Goal: Task Accomplishment & Management: Complete application form

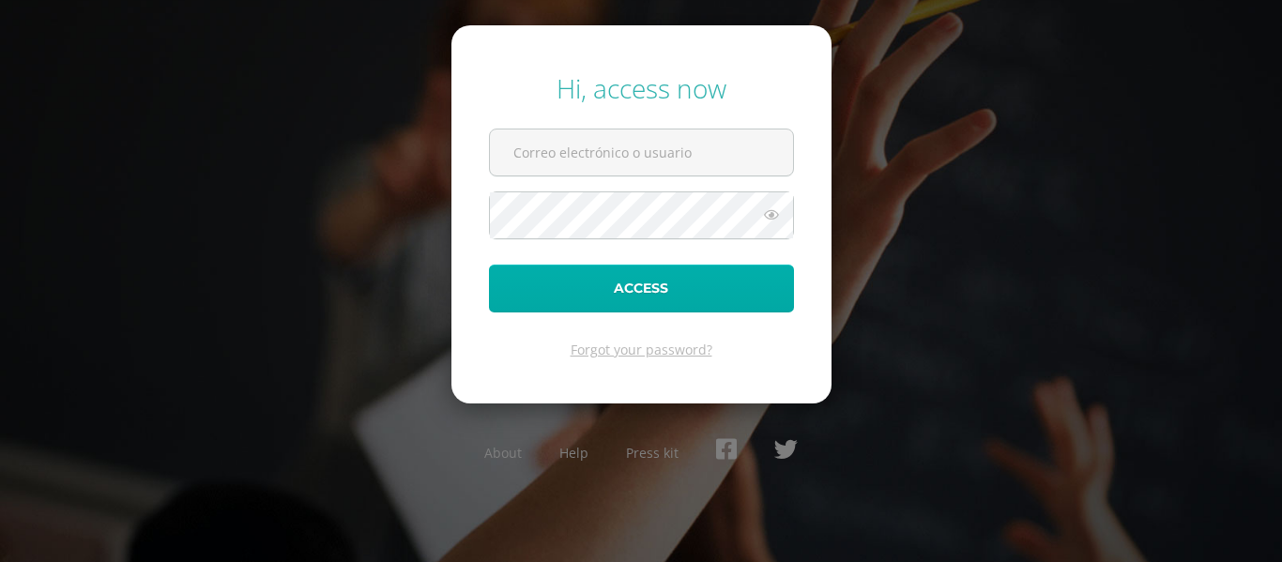
type input "[EMAIL_ADDRESS][DOMAIN_NAME]"
click at [635, 281] on button "Access" at bounding box center [641, 289] width 305 height 48
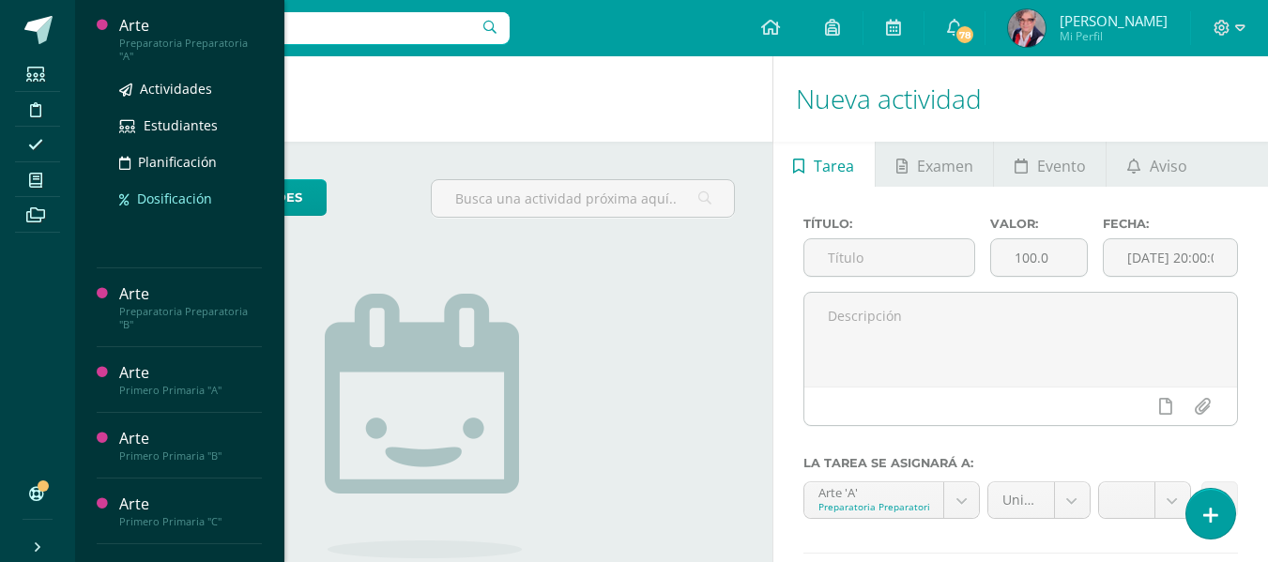
click at [171, 195] on span "Dosificación" at bounding box center [174, 199] width 75 height 18
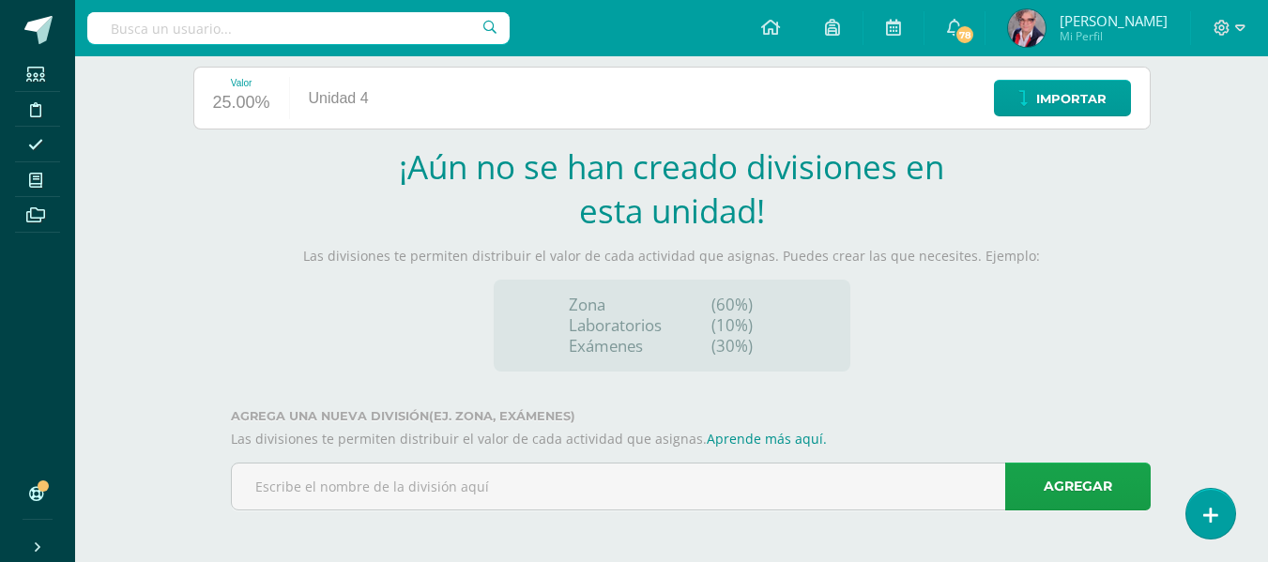
scroll to position [233, 0]
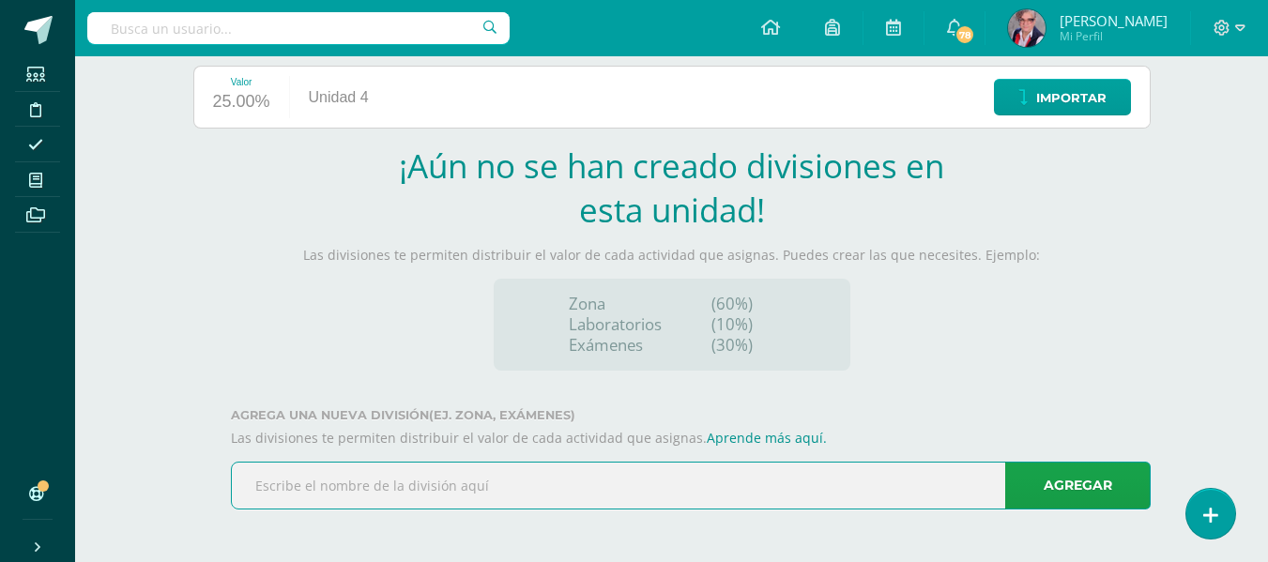
click at [298, 484] on input "text" at bounding box center [691, 486] width 918 height 46
type input "zona 70% examen 30%"
click at [1068, 482] on link "Agregar" at bounding box center [1077, 486] width 145 height 48
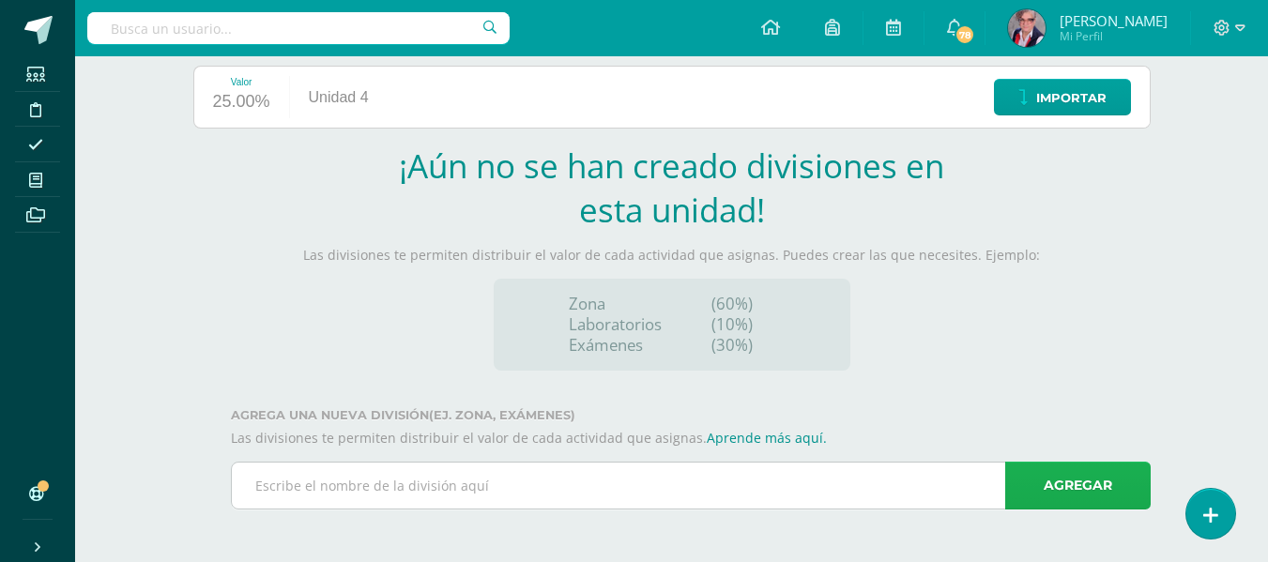
scroll to position [46, 0]
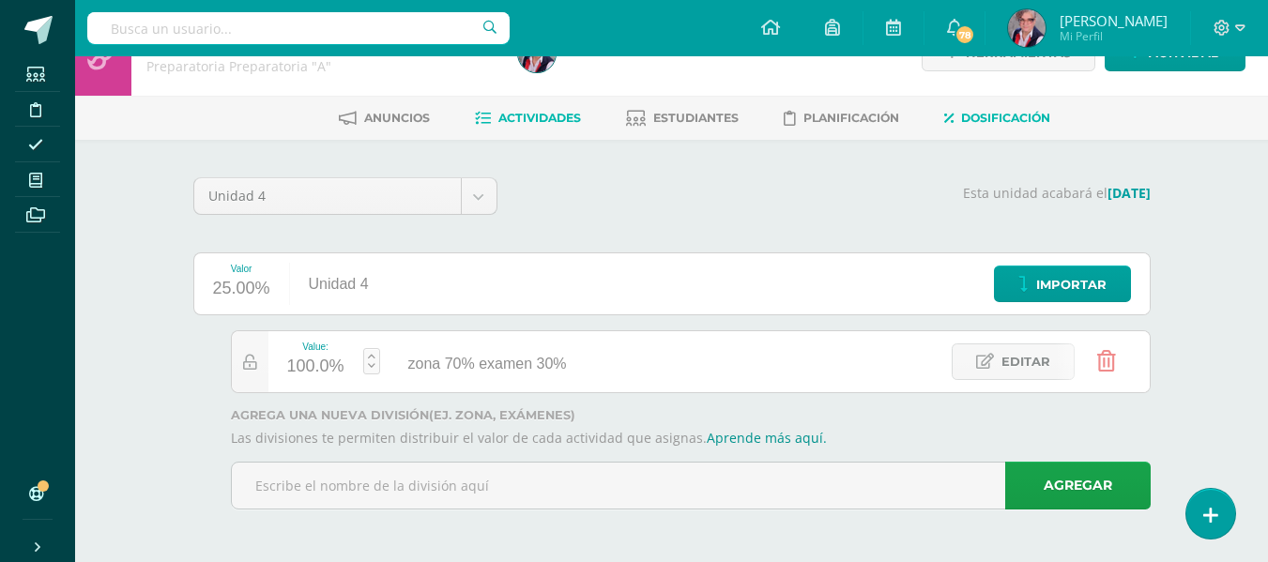
click at [518, 118] on span "Actividades" at bounding box center [539, 118] width 83 height 14
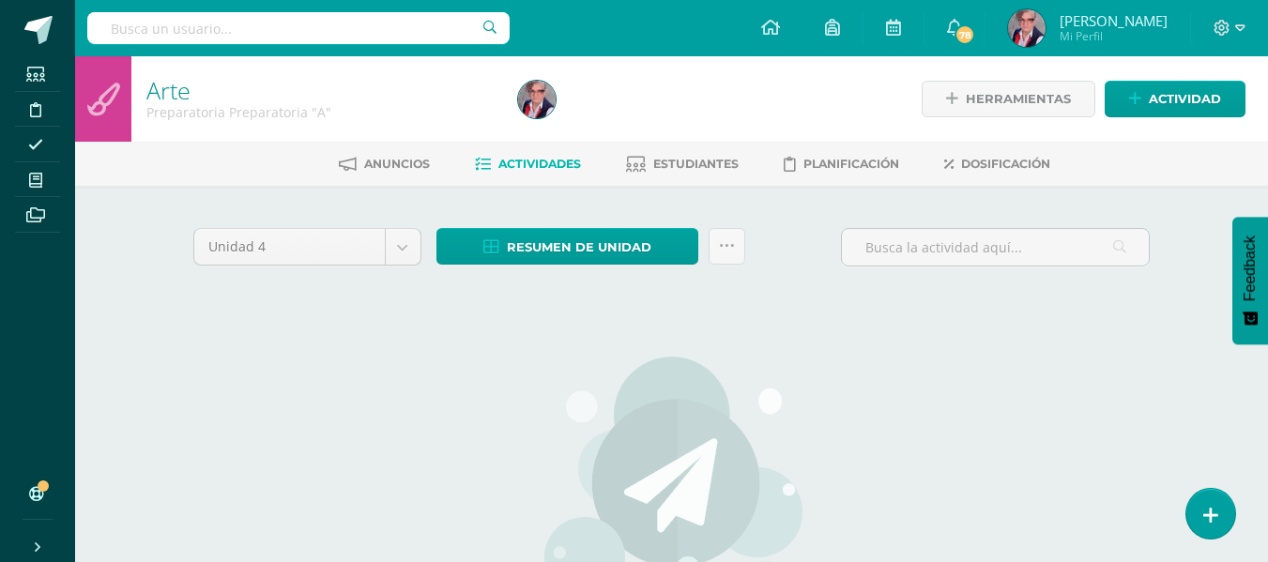
click at [539, 166] on span "Actividades" at bounding box center [539, 164] width 83 height 14
click at [1174, 97] on span "Actividad" at bounding box center [1184, 99] width 72 height 35
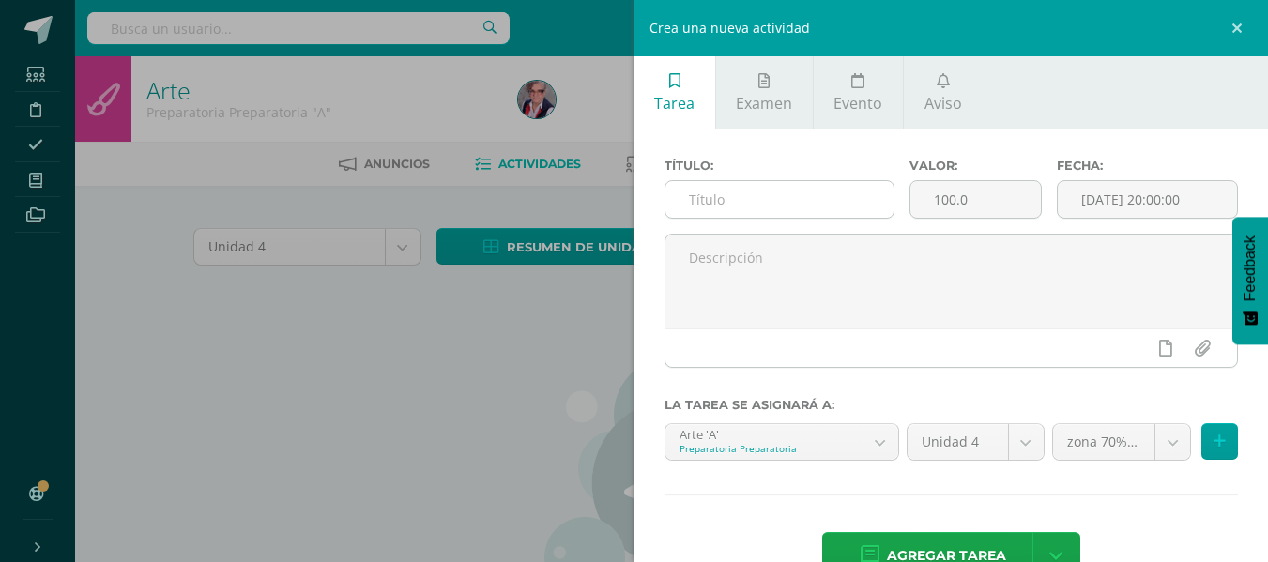
click at [728, 195] on input "text" at bounding box center [779, 199] width 228 height 37
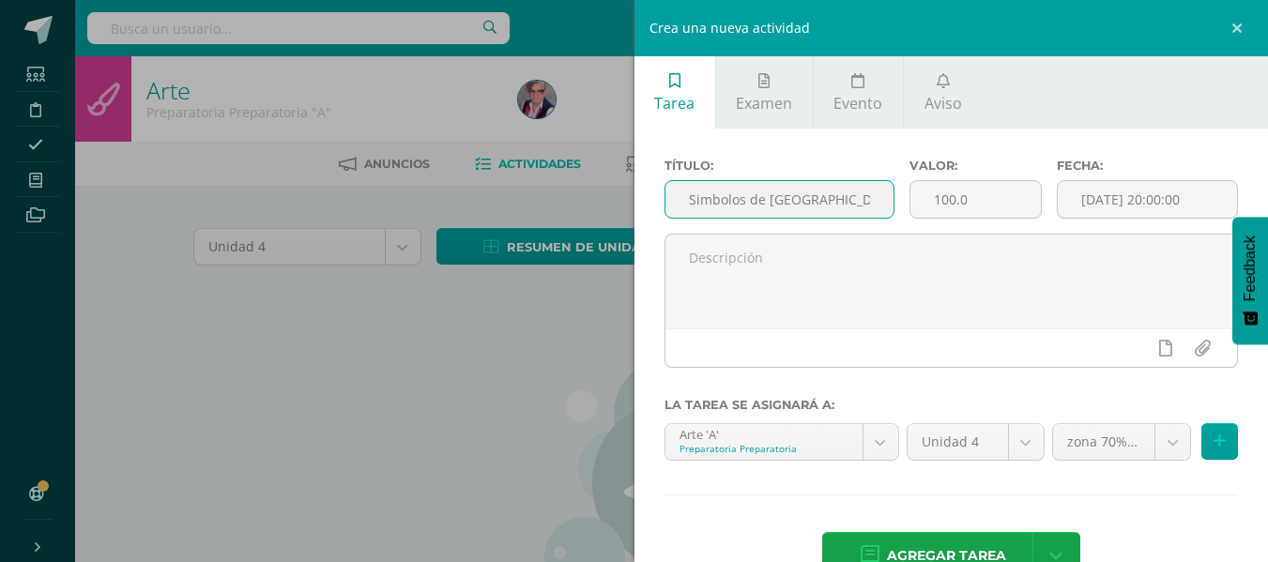
click at [716, 202] on input "Simbolos de Guatemala." at bounding box center [779, 199] width 228 height 37
click at [716, 201] on input "Simbolos de Guatemala." at bounding box center [779, 199] width 228 height 37
type input "Simbolos de Guatemala."
drag, startPoint x: 716, startPoint y: 201, endPoint x: 569, endPoint y: 295, distance: 174.7
click at [569, 295] on div "Crea una nueva actividad Tarea Examen Evento Aviso Título: Simbolos de Guatemal…" at bounding box center [634, 281] width 1268 height 562
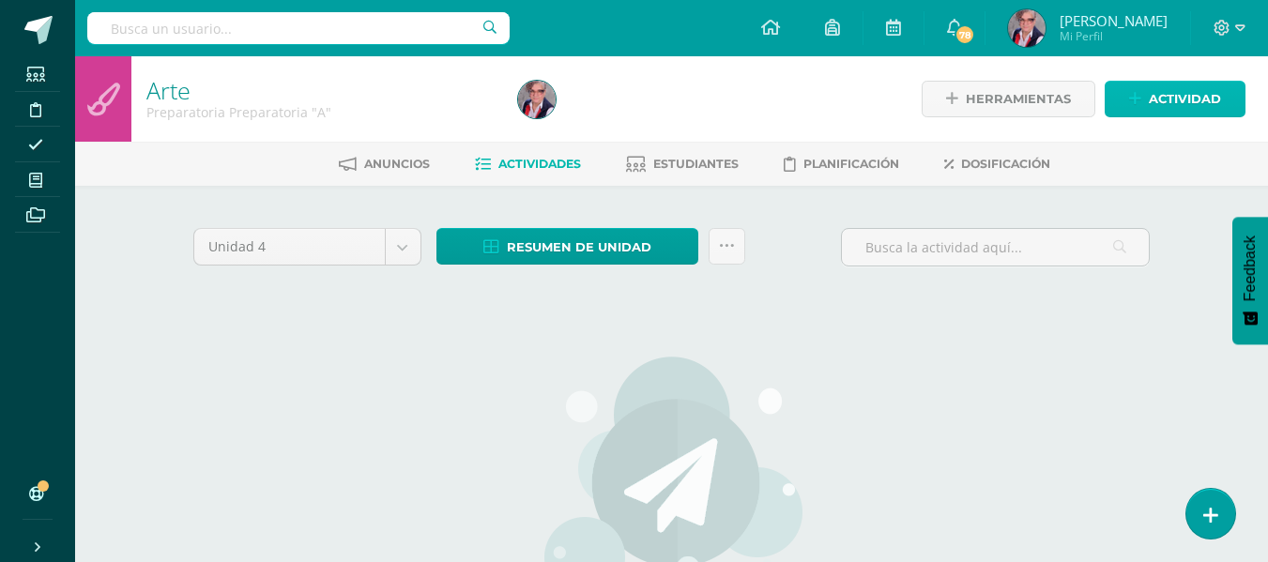
click at [1178, 95] on span "Actividad" at bounding box center [1184, 99] width 72 height 35
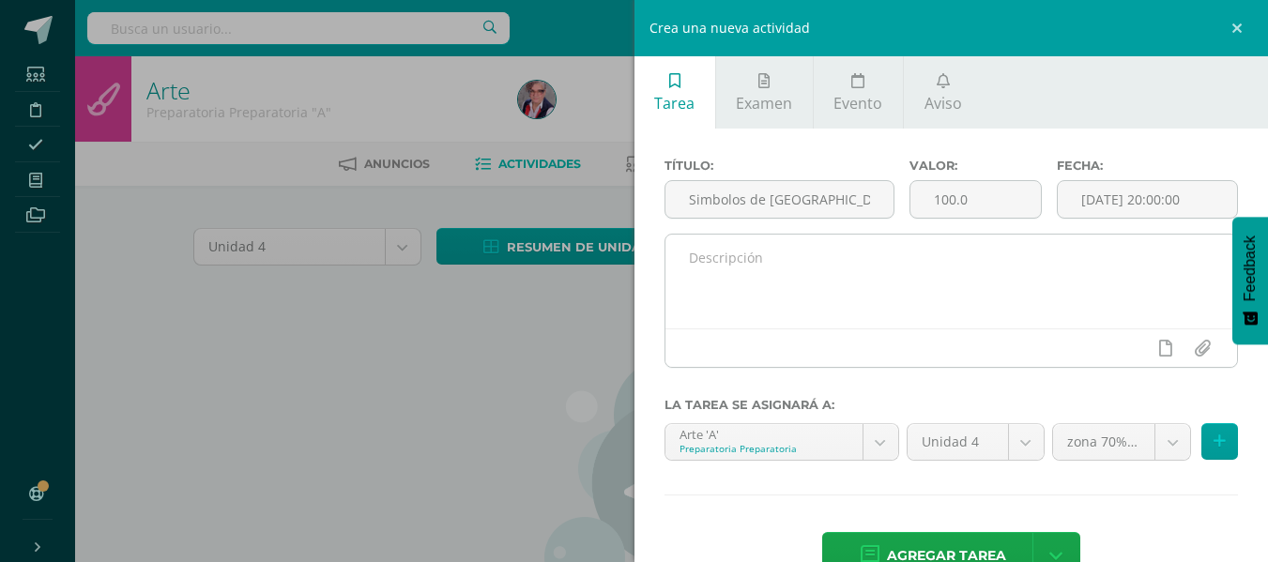
click at [723, 256] on textarea at bounding box center [951, 282] width 572 height 94
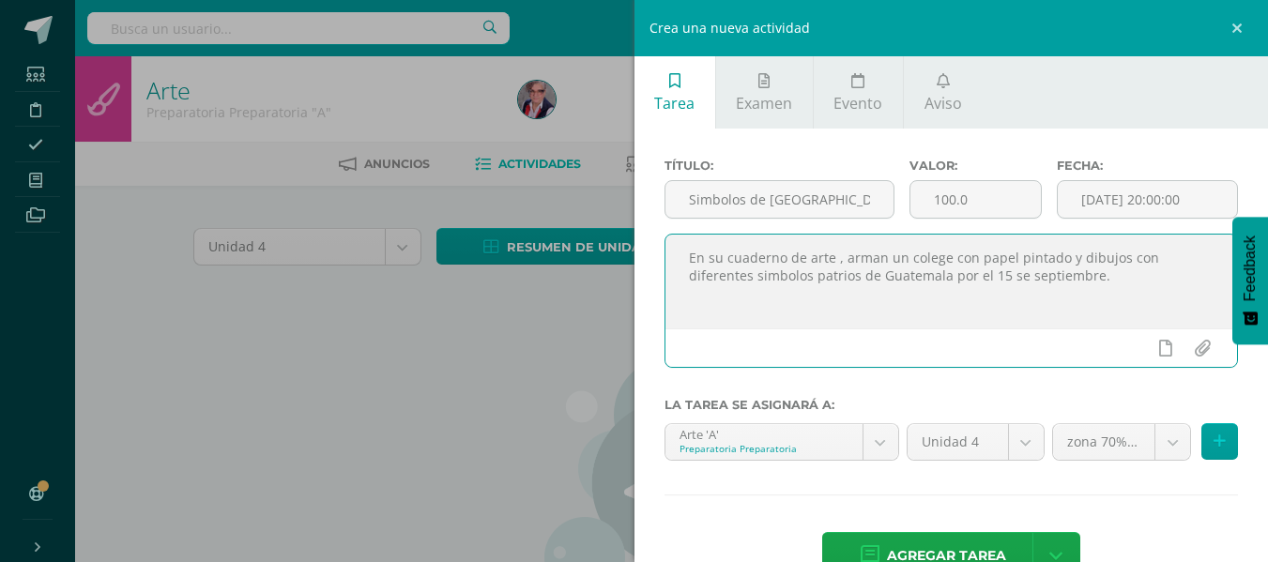
click at [1012, 278] on textarea "En su cuaderno de arte , arman un colege con papel pintado y dibujos con difere…" at bounding box center [951, 282] width 572 height 94
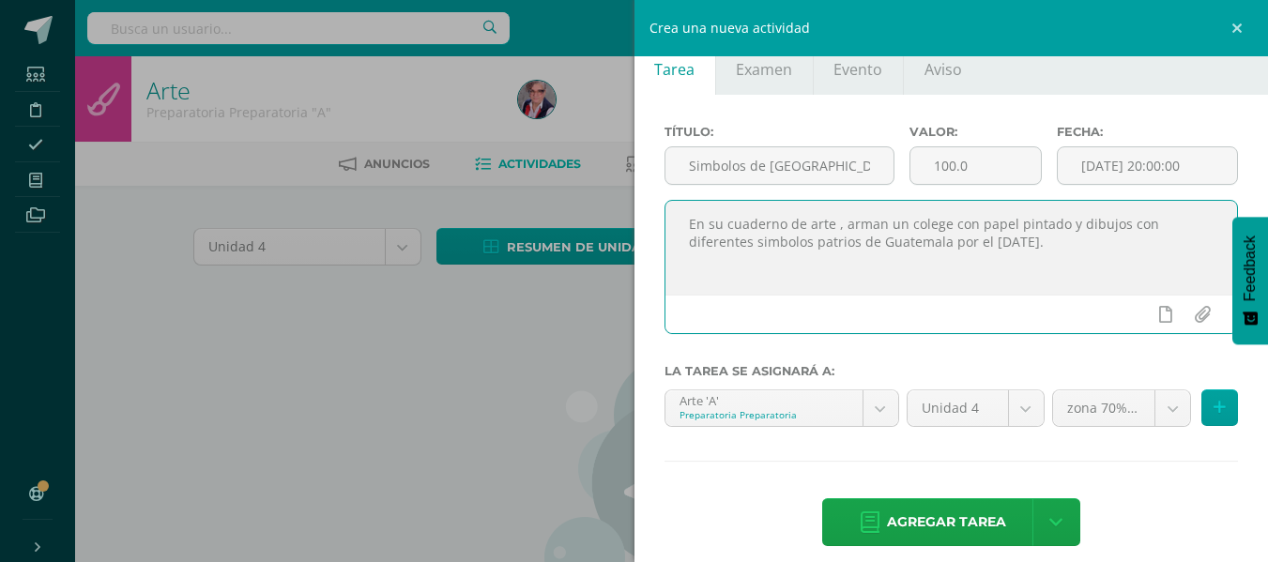
scroll to position [52, 0]
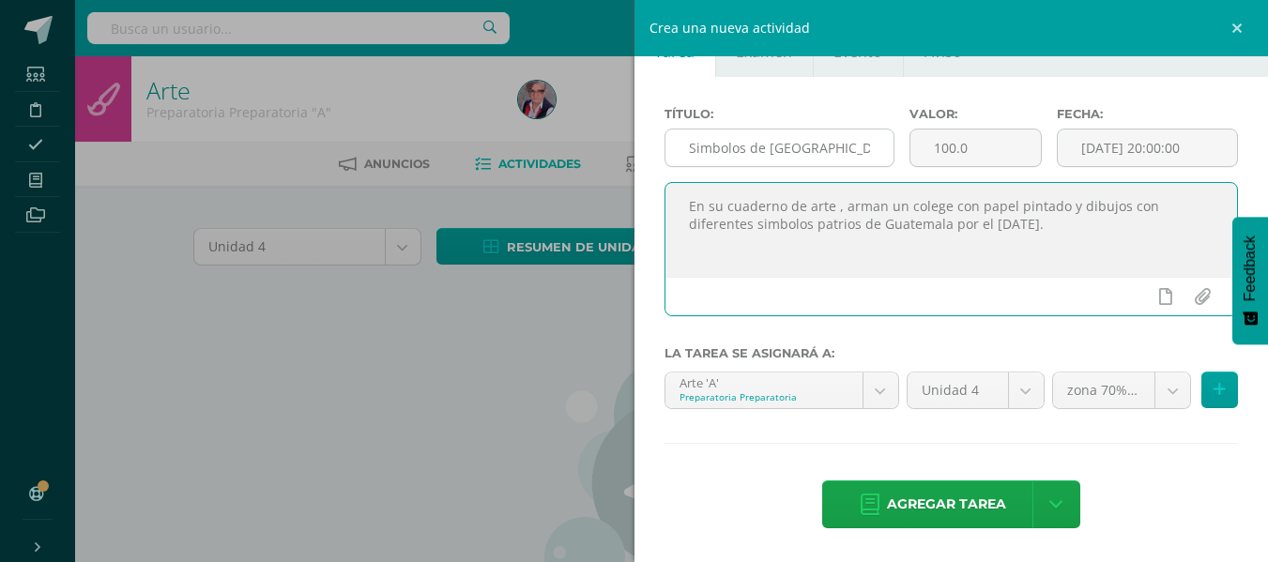
type textarea "En su cuaderno de arte , arman un colege con papel pintado y dibujos con difere…"
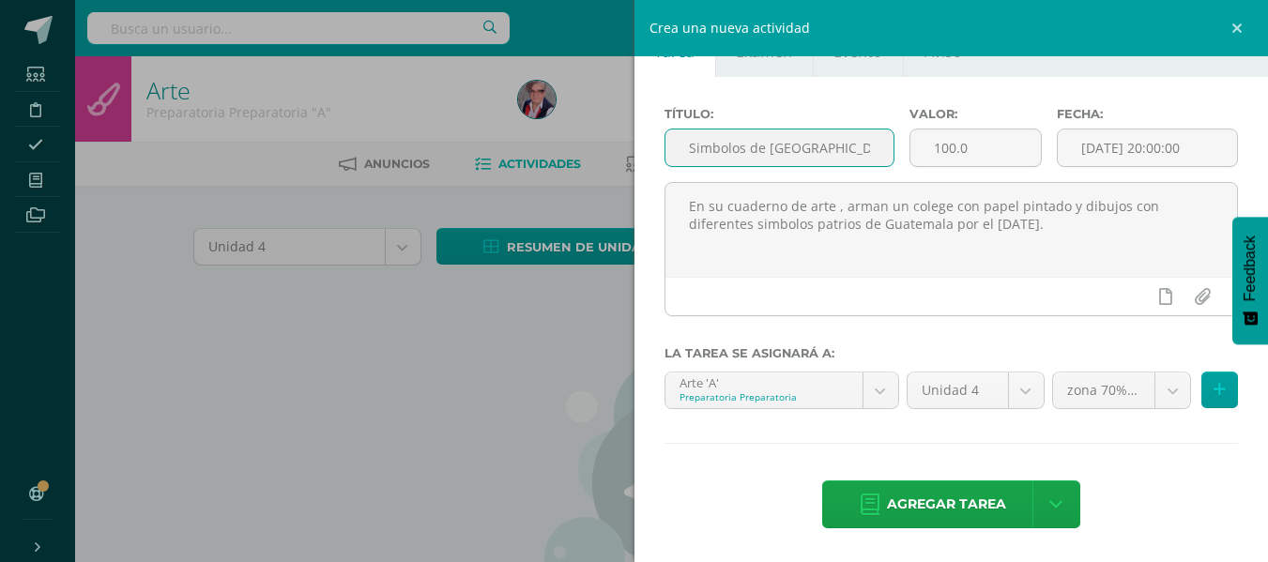
click at [842, 145] on input "Simbolos de Guatemala." at bounding box center [779, 147] width 228 height 37
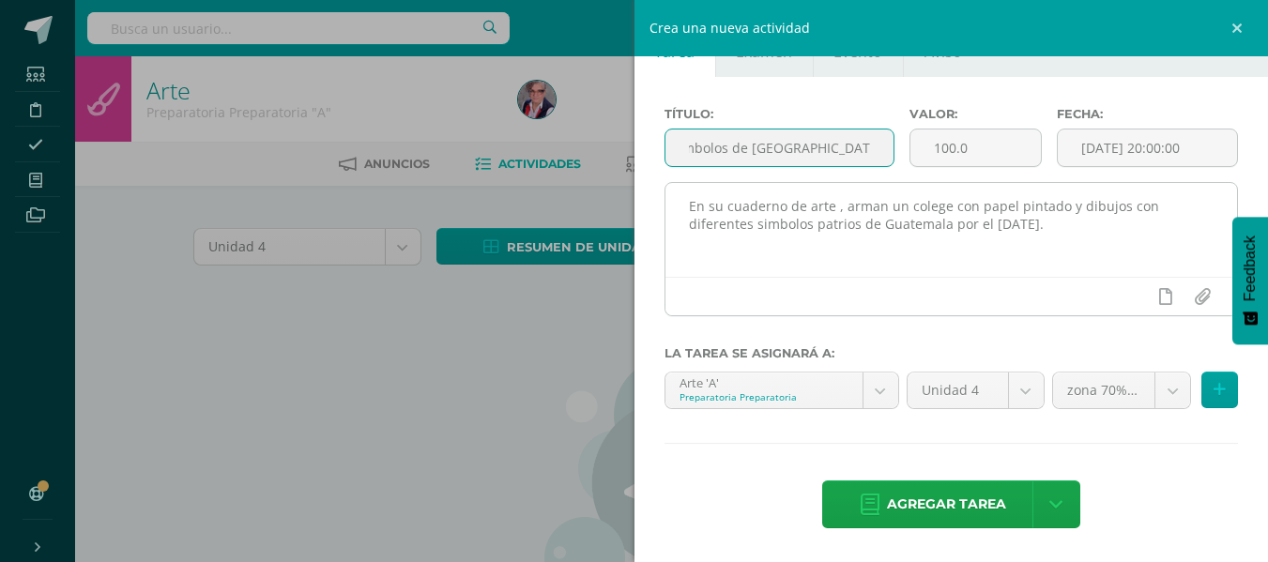
type input "Simbolos de Guatemala. Colege"
click at [925, 207] on textarea "En su cuaderno de arte , arman un colege con papel pintado y dibujos con difere…" at bounding box center [951, 230] width 572 height 94
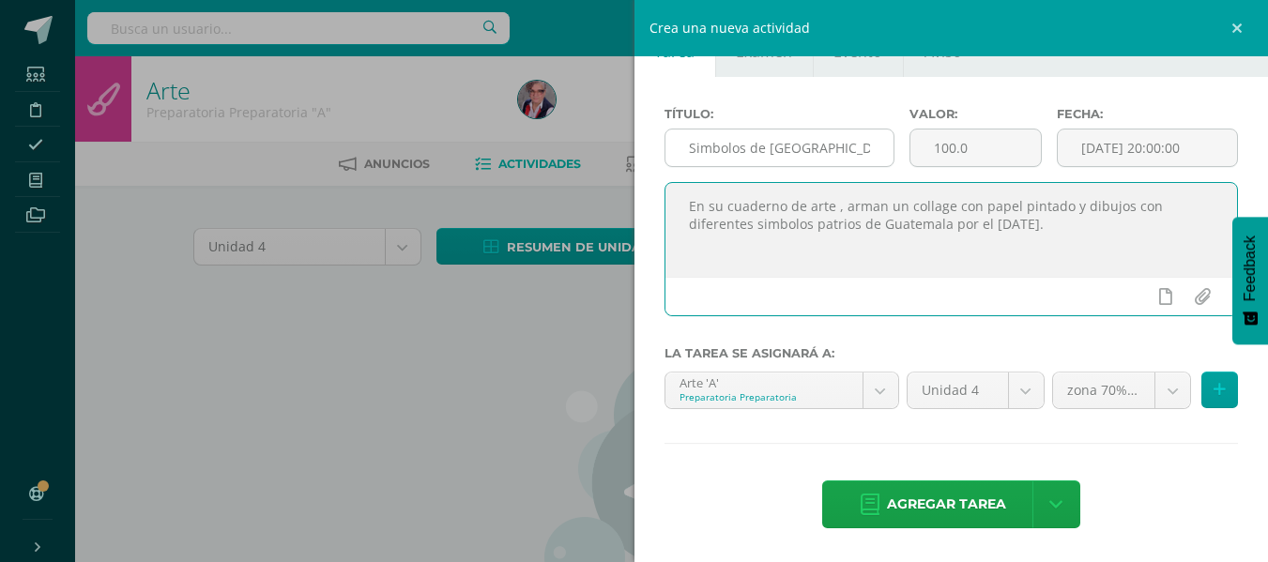
type textarea "En su cuaderno de arte , arman un collage con papel pintado y dibujos con difer…"
click at [867, 147] on input "Simbolos de Guatemala. Colege" at bounding box center [779, 147] width 228 height 37
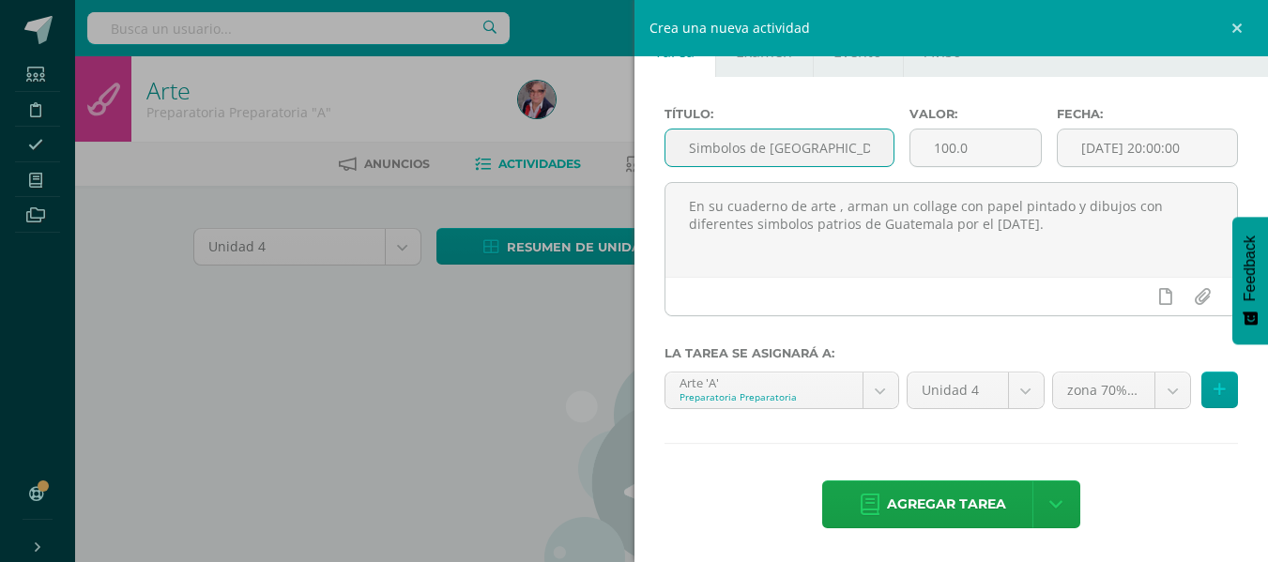
click at [868, 145] on input "Simbolos de Guatemala. Colege" at bounding box center [779, 147] width 228 height 37
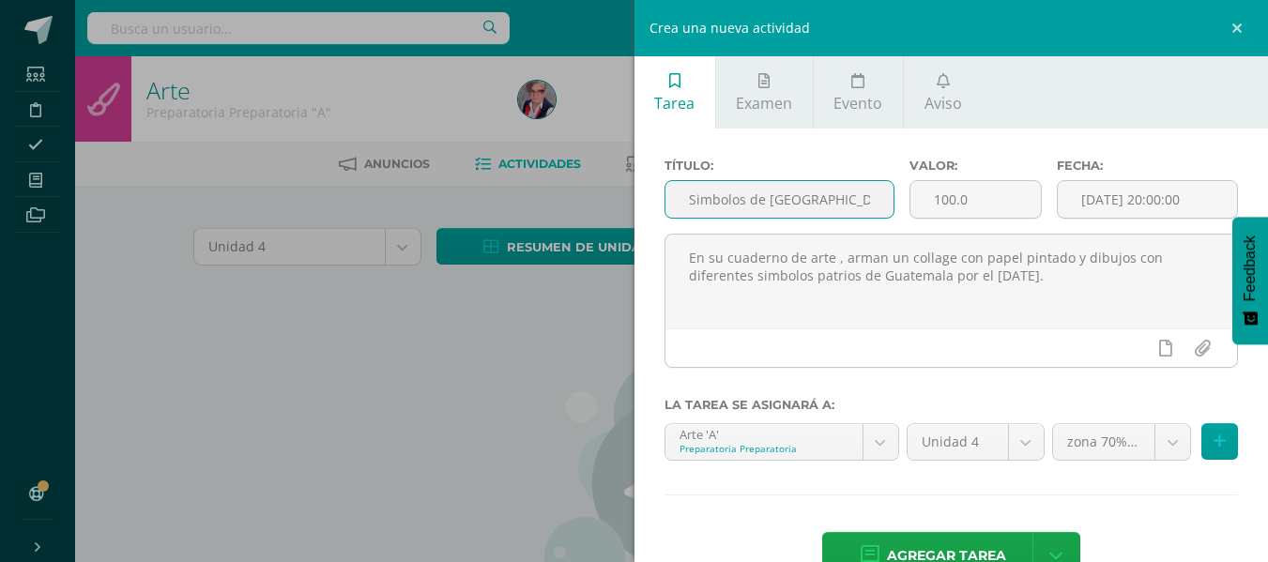
click at [864, 200] on input "Simbolos de Guatemala. Colege" at bounding box center [779, 199] width 228 height 37
click at [855, 199] on input "Simbolos de Guatemala. Colege" at bounding box center [779, 199] width 228 height 37
click at [862, 201] on input "Simbolos de Guatemala.lege" at bounding box center [779, 199] width 228 height 37
type input "Simbolos de Guatemala. Collague."
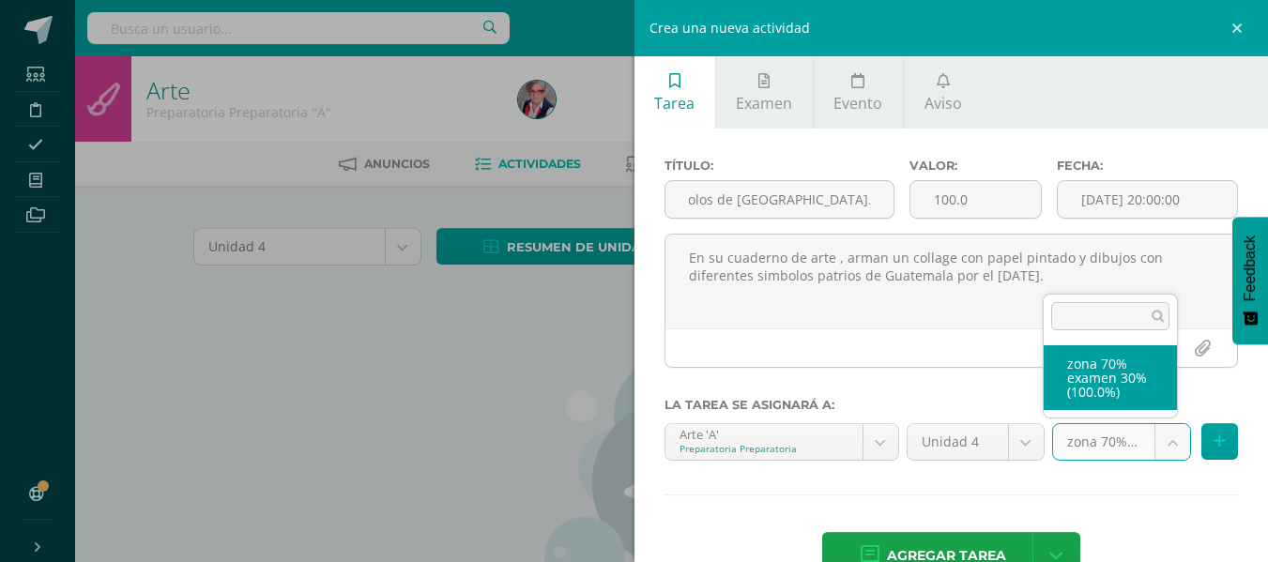
scroll to position [0, 0]
click at [1155, 443] on body "Estudiantes Disciplina Asistencia Mis cursos Archivos Soporte Ayuda Reportar un…" at bounding box center [634, 405] width 1268 height 811
select select "235193"
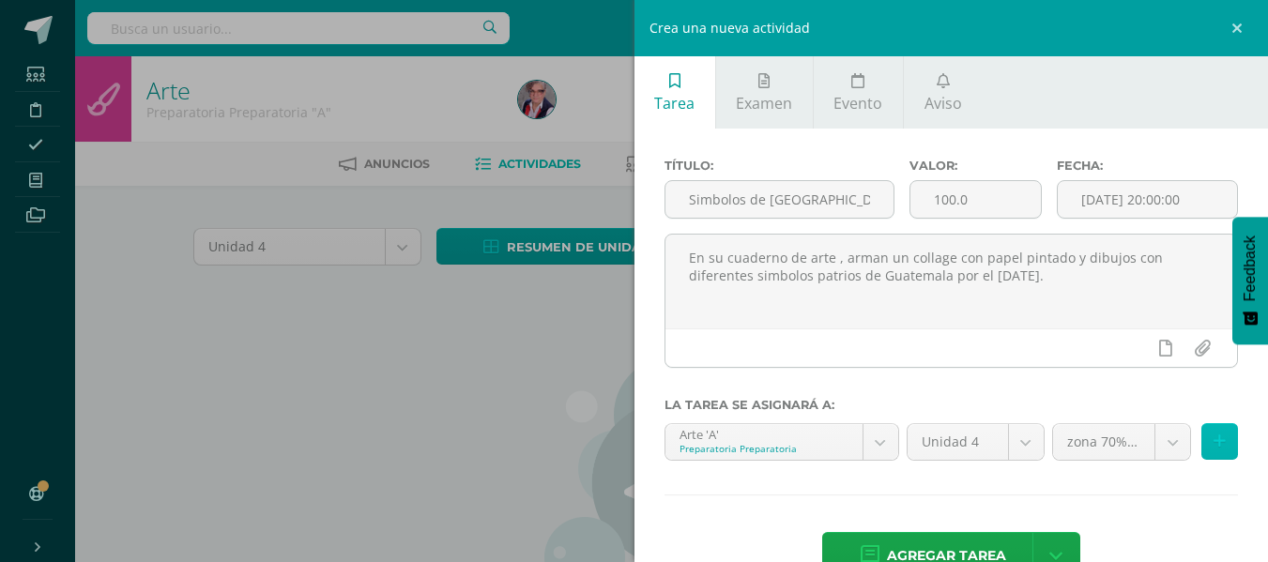
click at [1213, 442] on icon at bounding box center [1219, 442] width 12 height 16
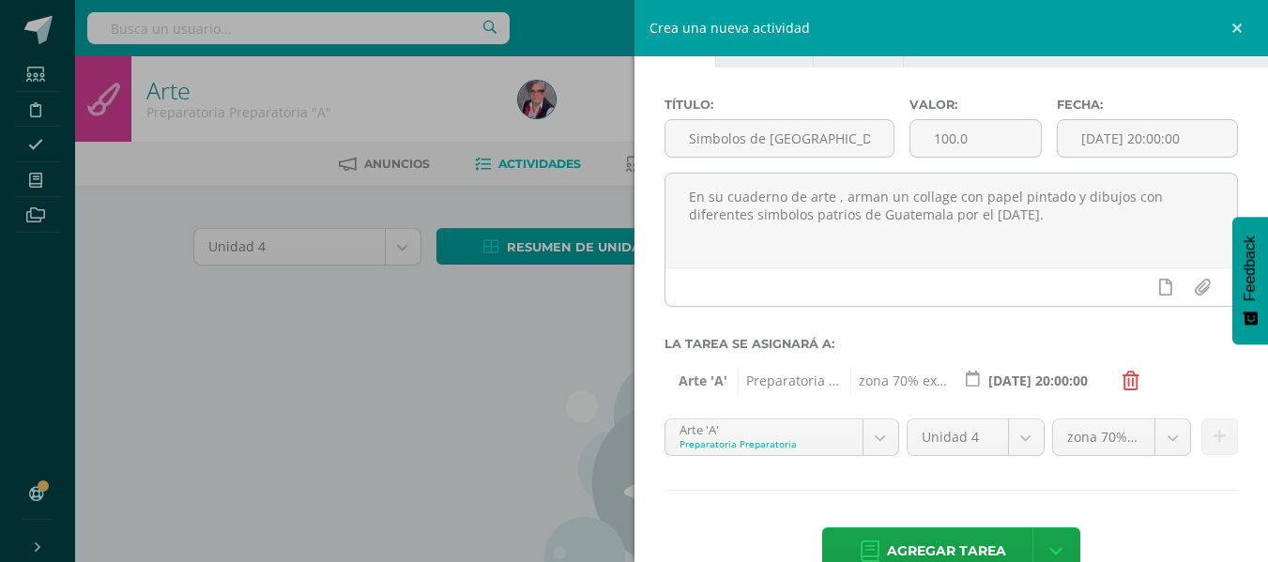
scroll to position [94, 0]
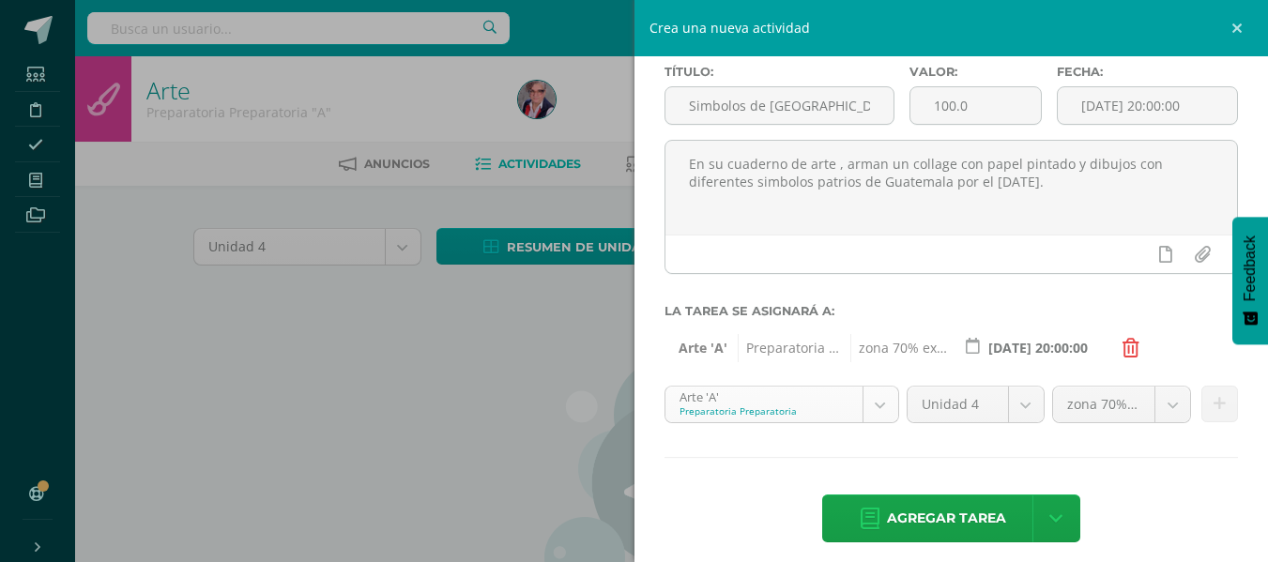
click at [875, 408] on body "Estudiantes Disciplina Asistencia Mis cursos Archivos Soporte Ayuda Reportar un…" at bounding box center [634, 405] width 1268 height 811
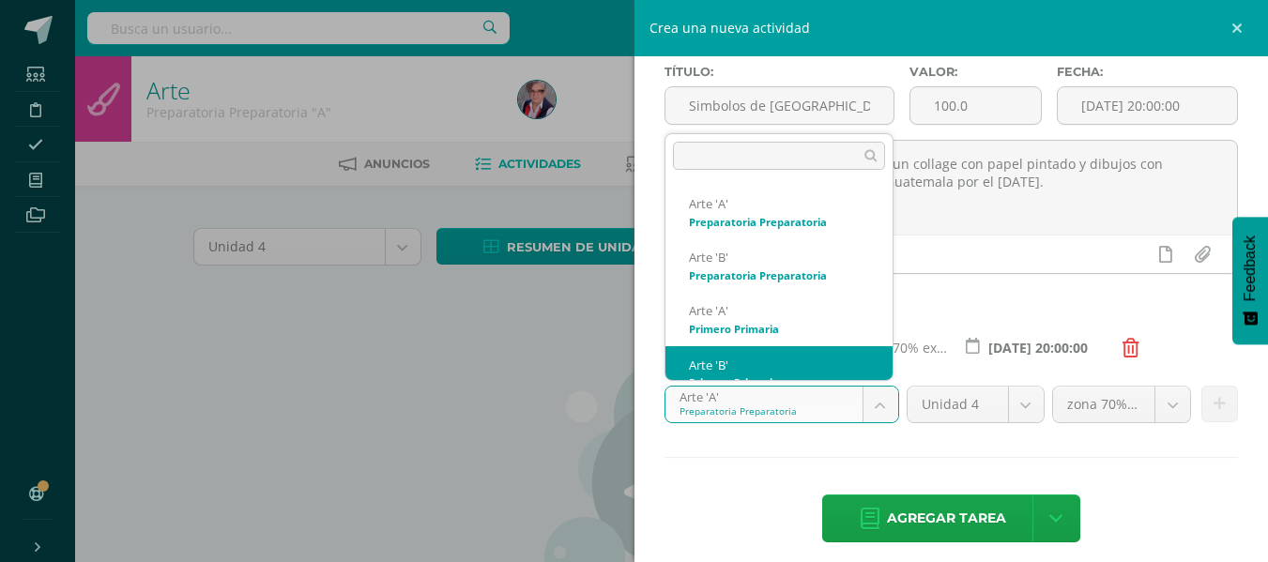
scroll to position [19, 0]
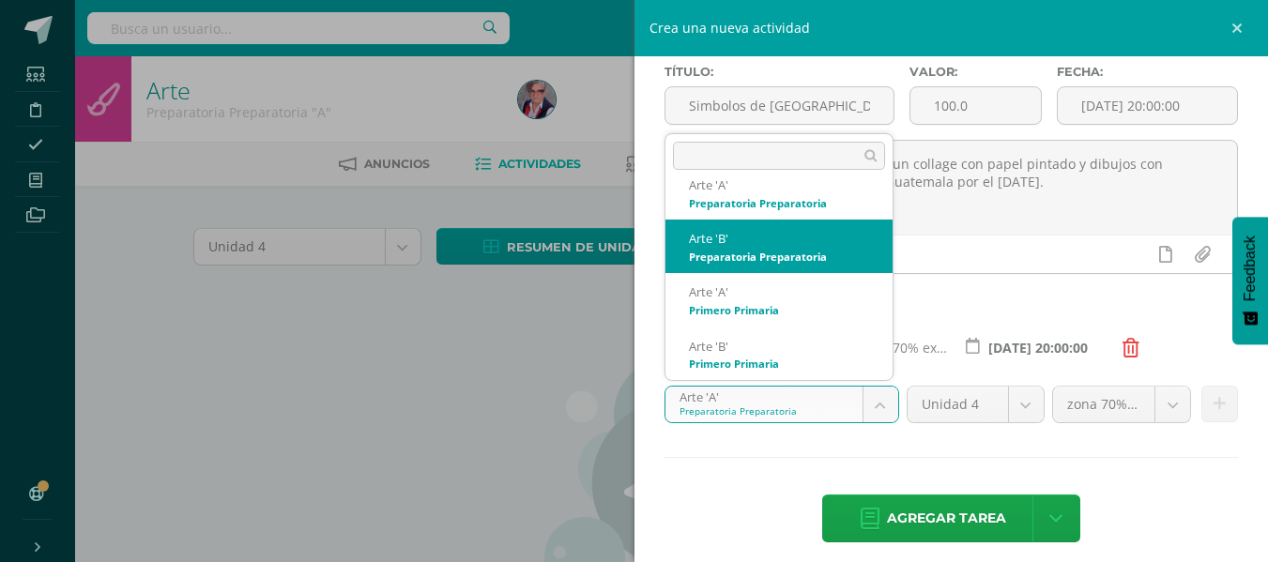
select select "210166"
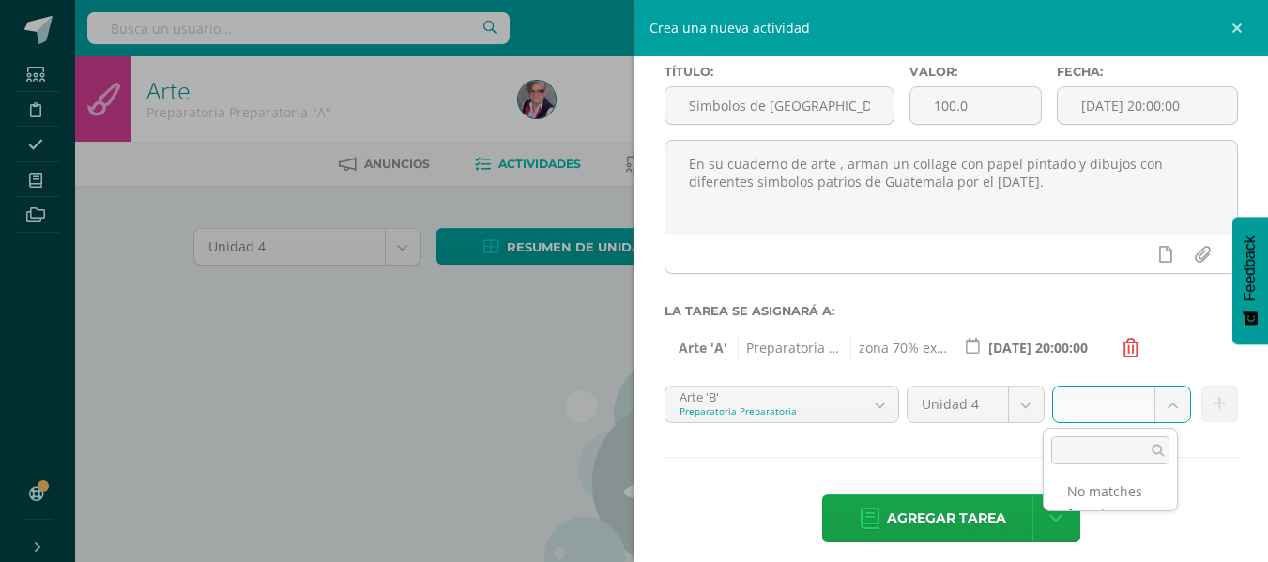
click at [1157, 404] on body "Estudiantes Disciplina Asistencia Mis cursos Archivos Soporte Ayuda Reportar un…" at bounding box center [634, 405] width 1268 height 811
click at [839, 457] on body "Estudiantes Disciplina Asistencia Mis cursos Archivos Soporte Ayuda Reportar un…" at bounding box center [634, 405] width 1268 height 811
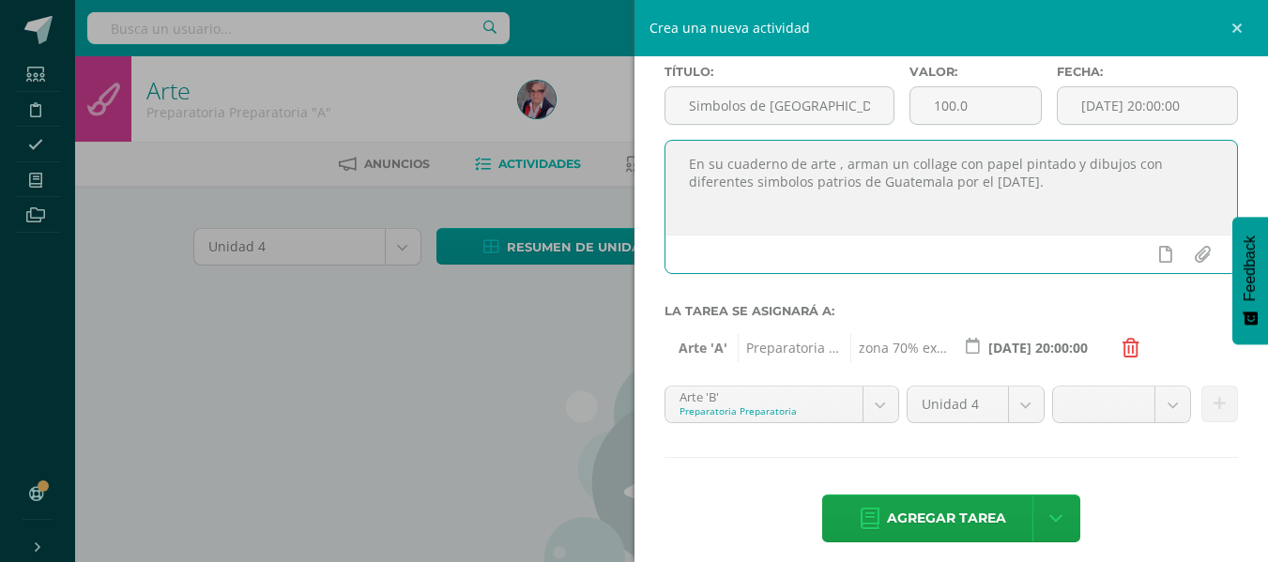
drag, startPoint x: 689, startPoint y: 163, endPoint x: 1106, endPoint y: 190, distance: 418.4
click at [1106, 190] on textarea "En su cuaderno de arte , arman un collage con papel pintado y dibujos con difer…" at bounding box center [951, 188] width 572 height 94
click at [570, 357] on div "Crea una nueva actividad Tarea Examen Evento Aviso Título: Simbolos de Guatemal…" at bounding box center [634, 281] width 1268 height 562
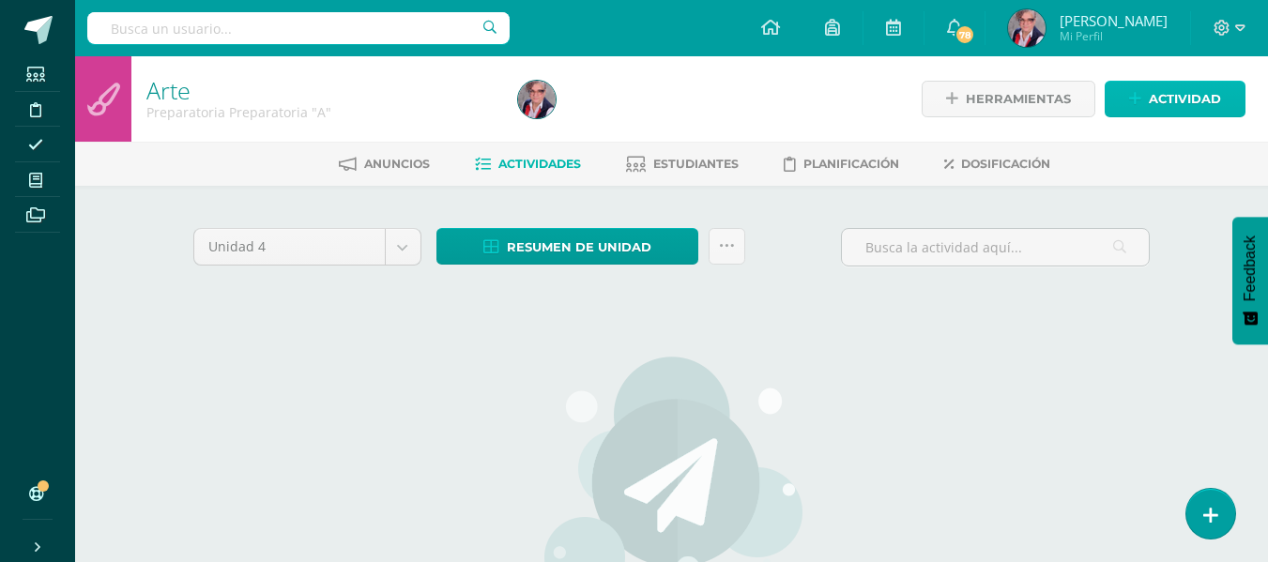
click at [1179, 92] on span "Actividad" at bounding box center [1184, 99] width 72 height 35
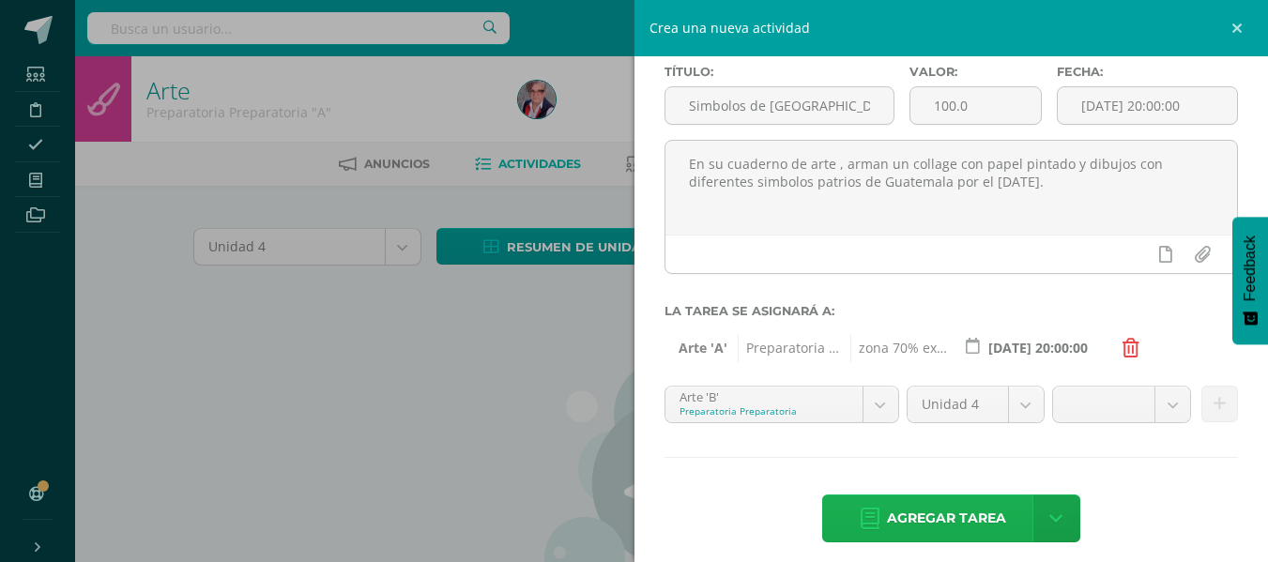
click at [941, 516] on span "Agregar tarea" at bounding box center [946, 518] width 119 height 46
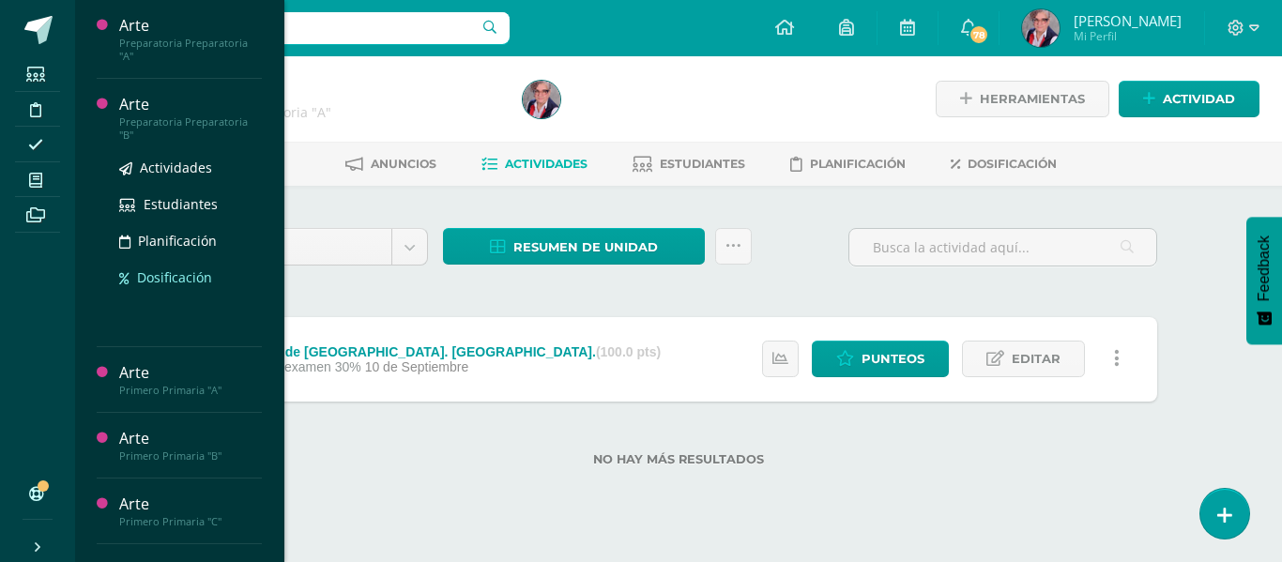
click at [168, 276] on span "Dosificación" at bounding box center [174, 277] width 75 height 18
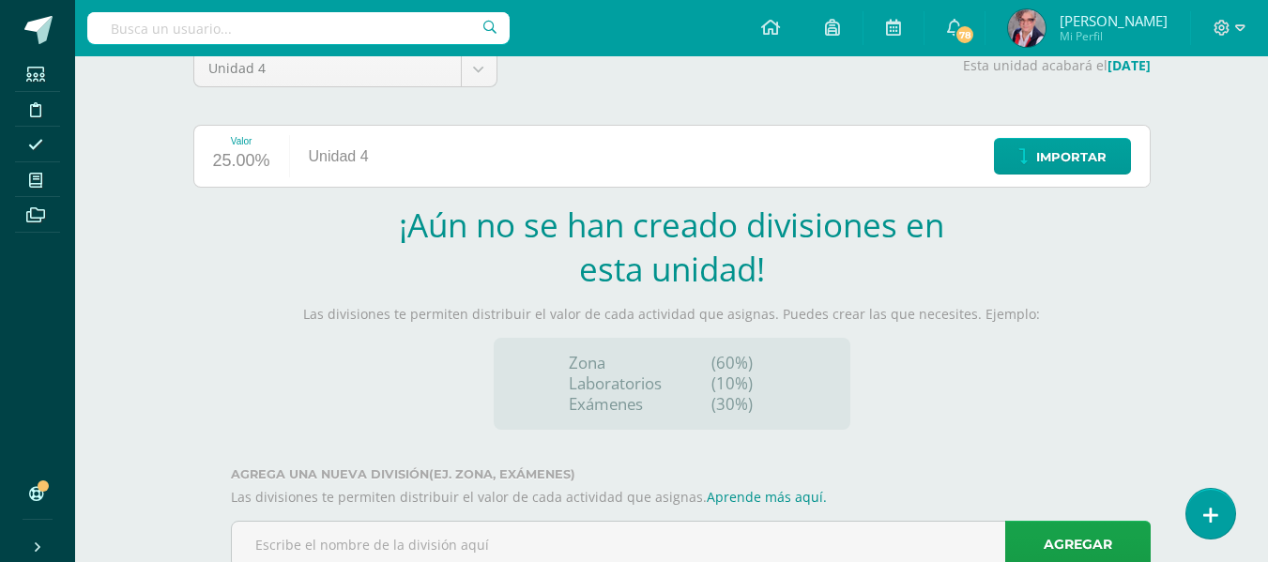
scroll to position [233, 0]
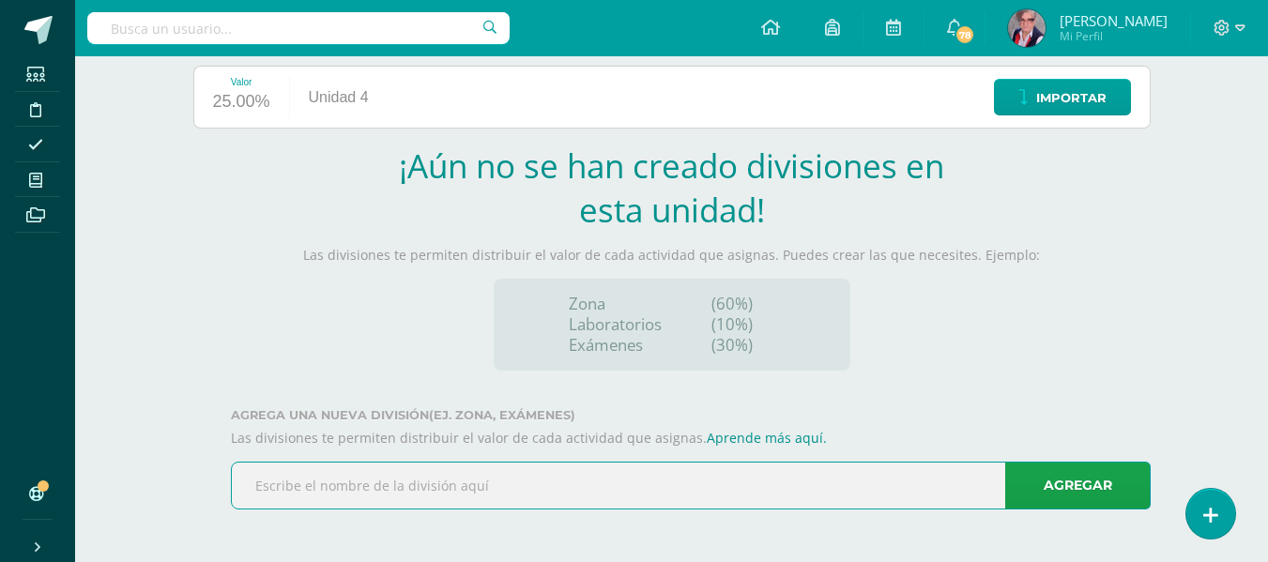
click at [285, 484] on input "text" at bounding box center [691, 486] width 918 height 46
type input "zona 70% examen 30%"
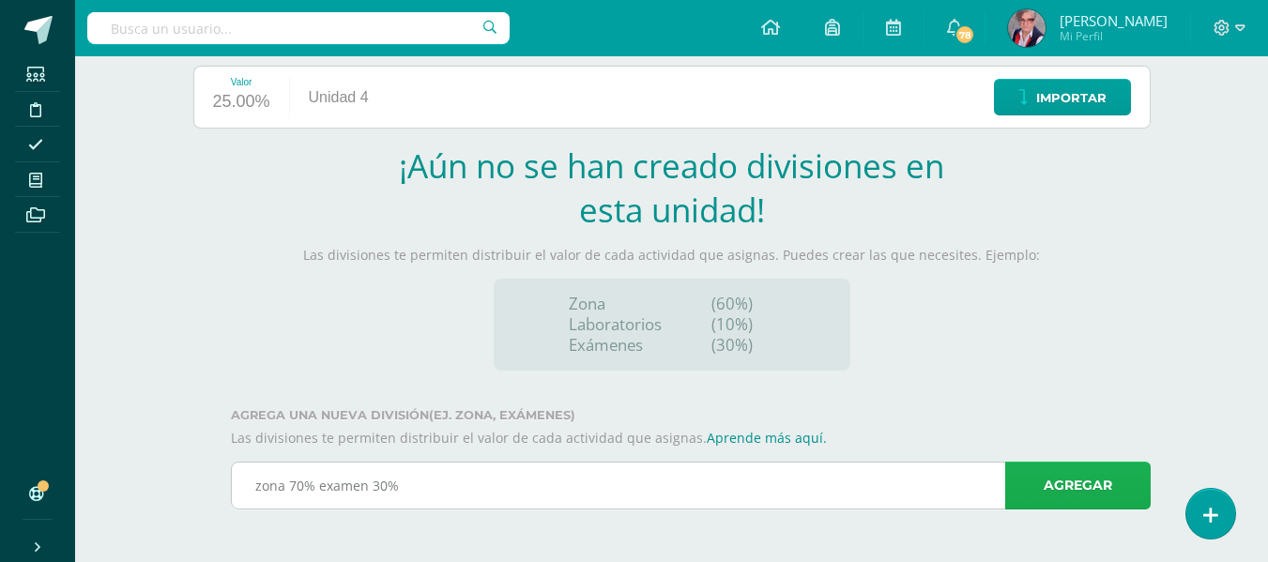
click at [1088, 479] on link "Agregar" at bounding box center [1077, 486] width 145 height 48
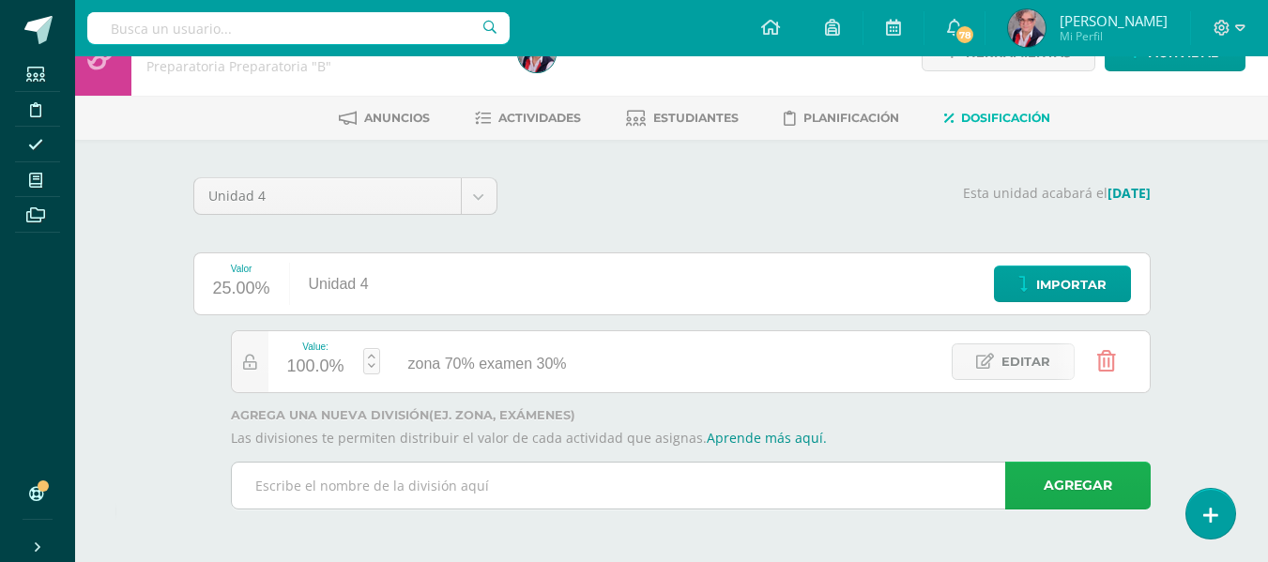
scroll to position [46, 0]
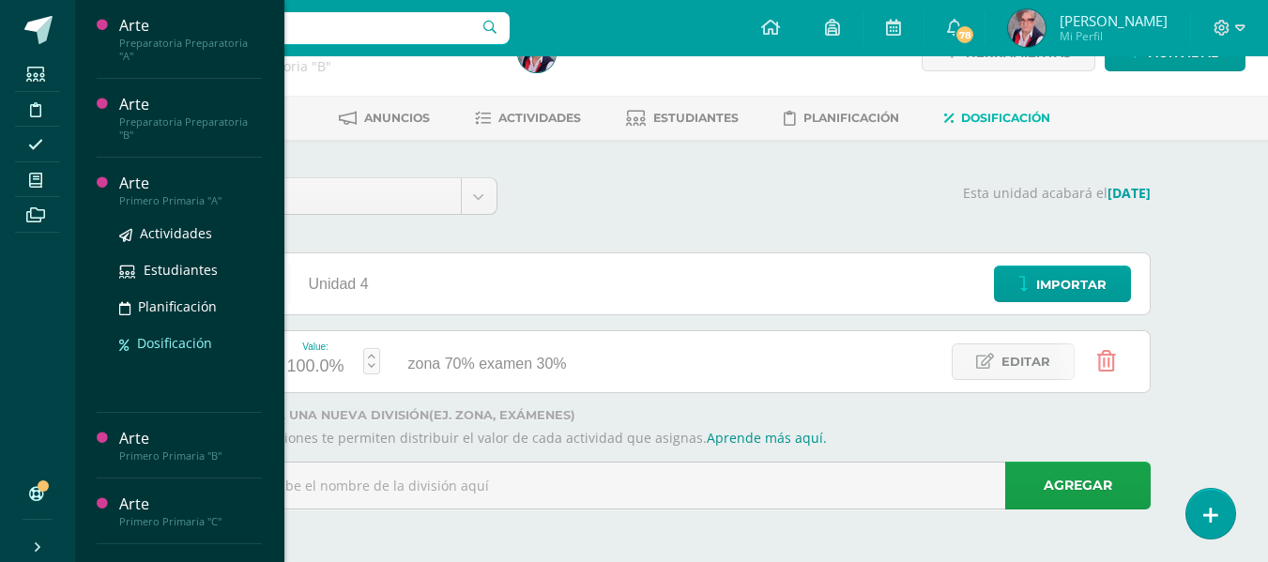
click at [166, 341] on span "Dosificación" at bounding box center [174, 343] width 75 height 18
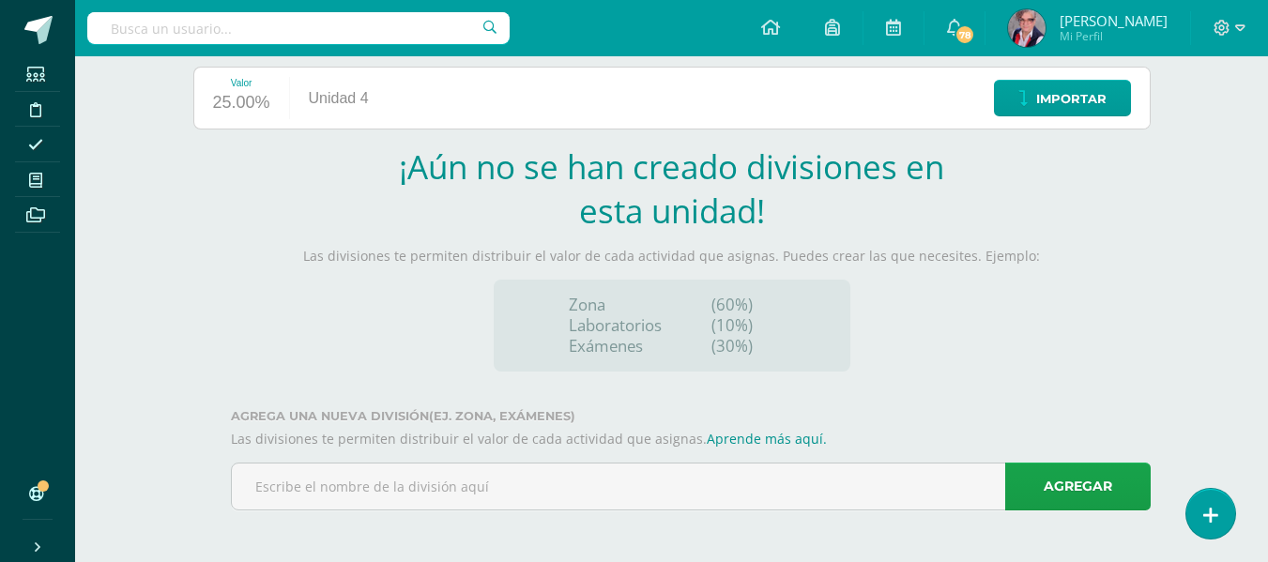
scroll to position [233, 0]
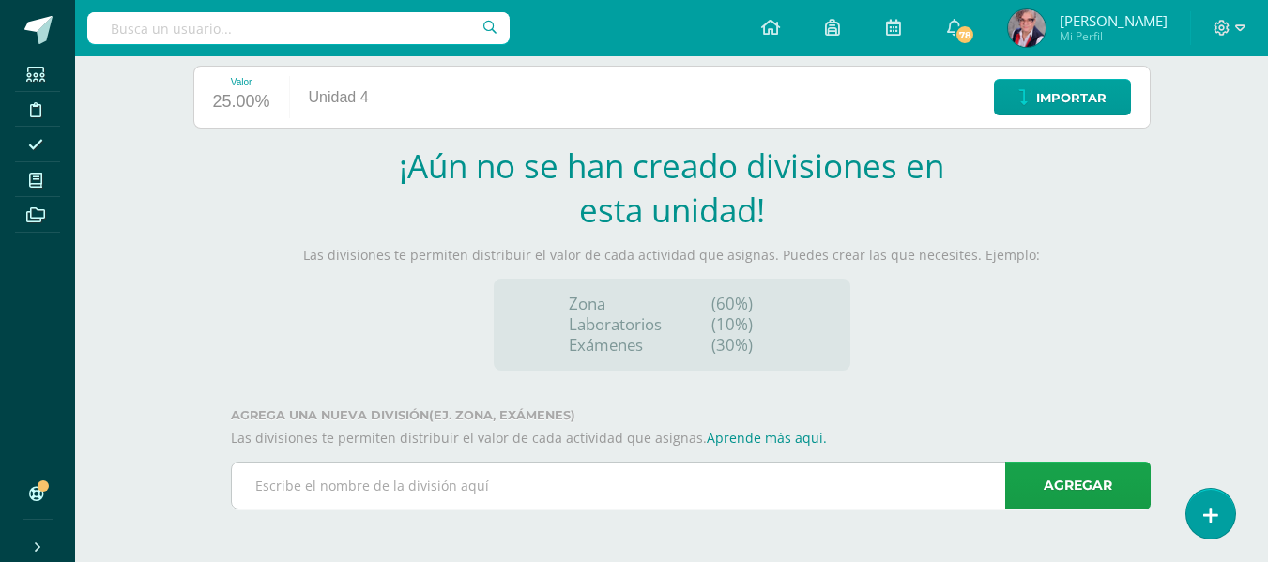
click at [261, 493] on input "text" at bounding box center [691, 486] width 918 height 46
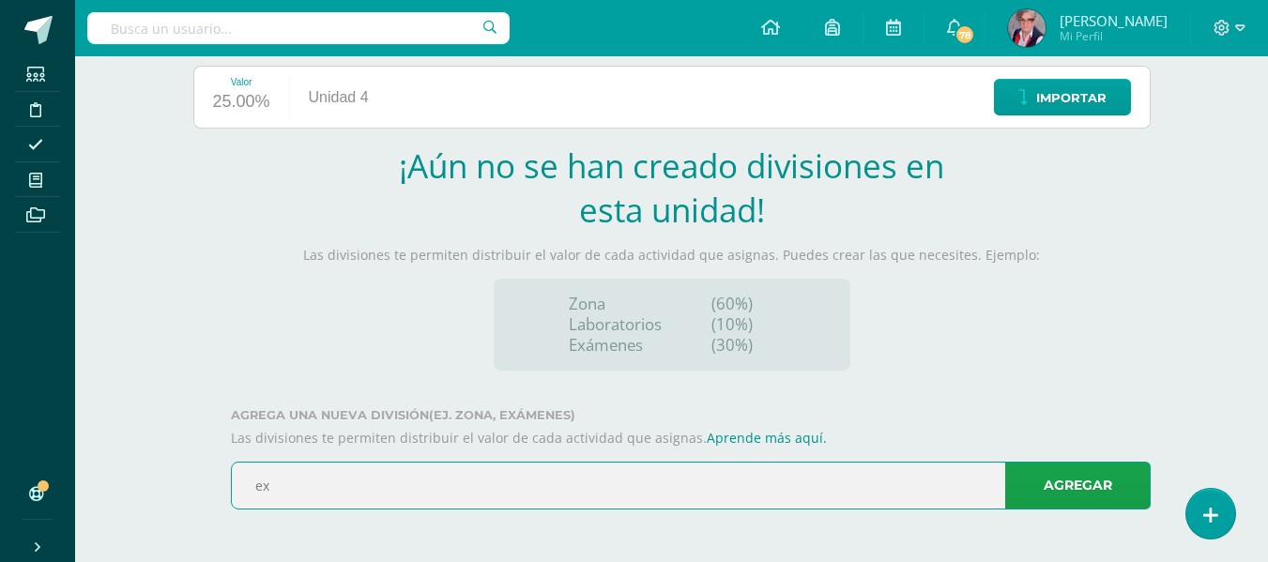
type input "e"
type input "zona 70% examen 30%"
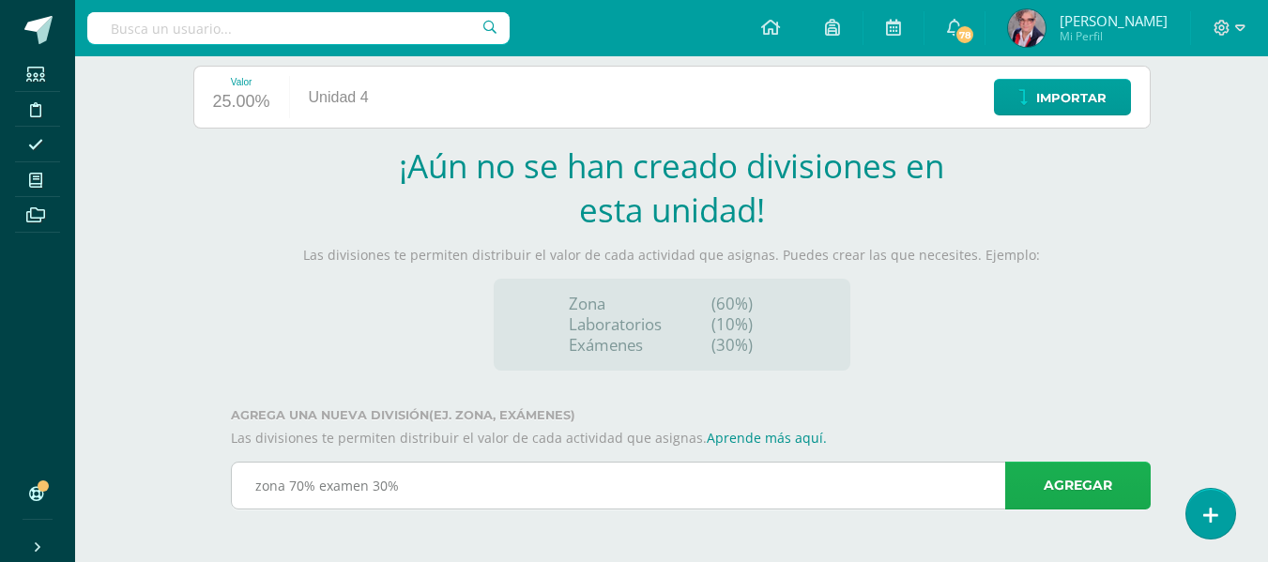
click at [1070, 486] on link "Agregar" at bounding box center [1077, 486] width 145 height 48
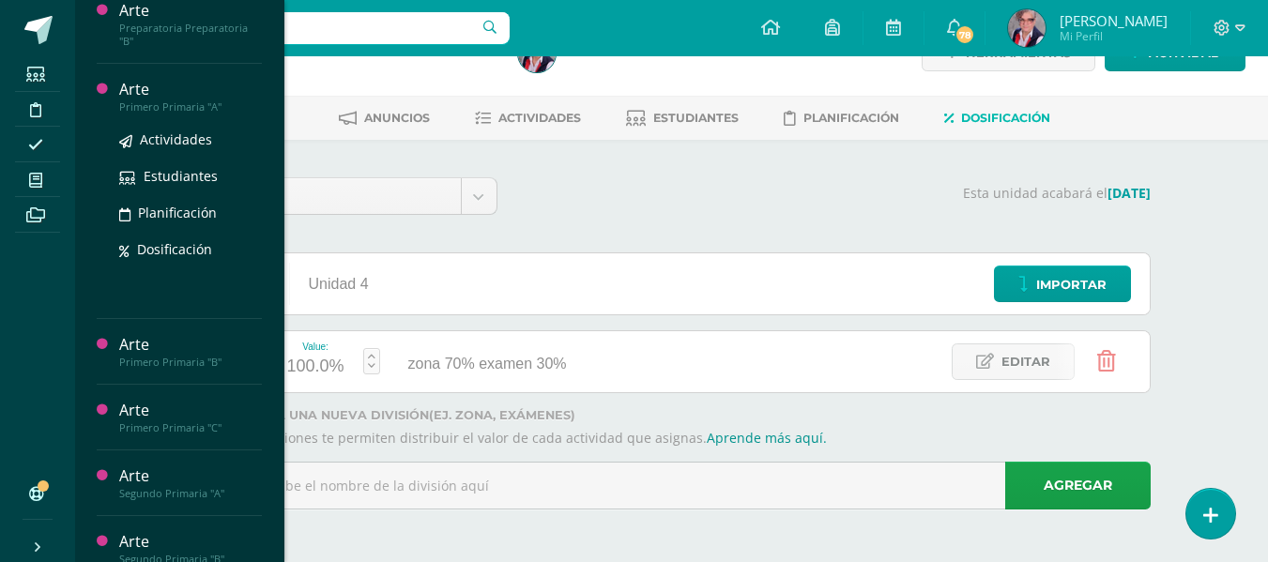
scroll to position [188, 0]
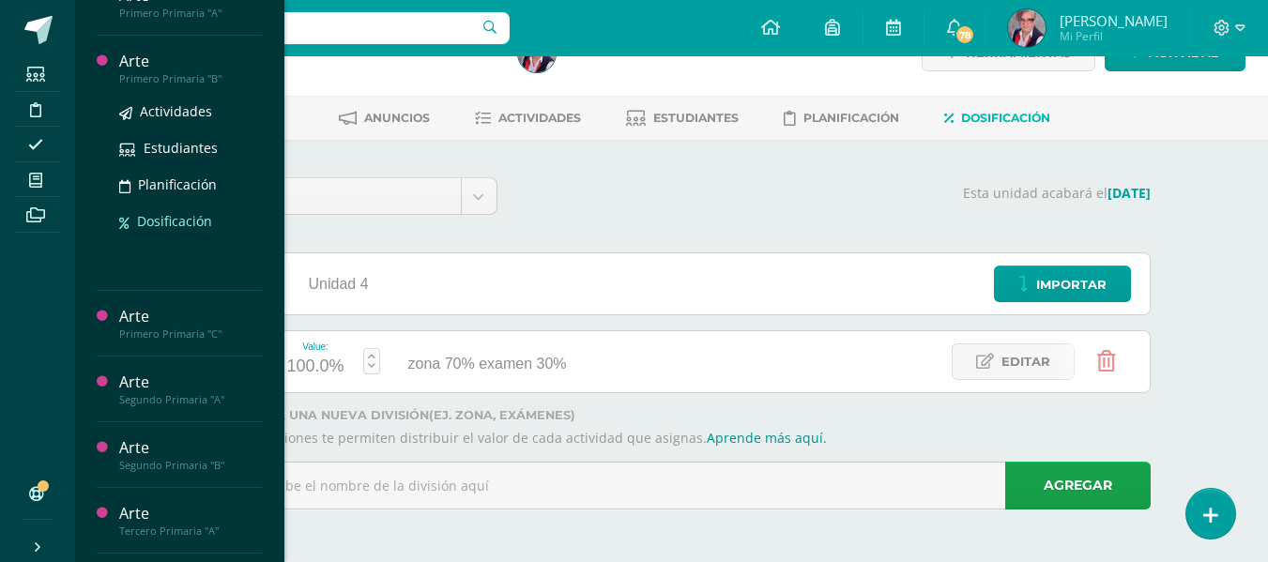
click at [187, 218] on span "Dosificación" at bounding box center [174, 221] width 75 height 18
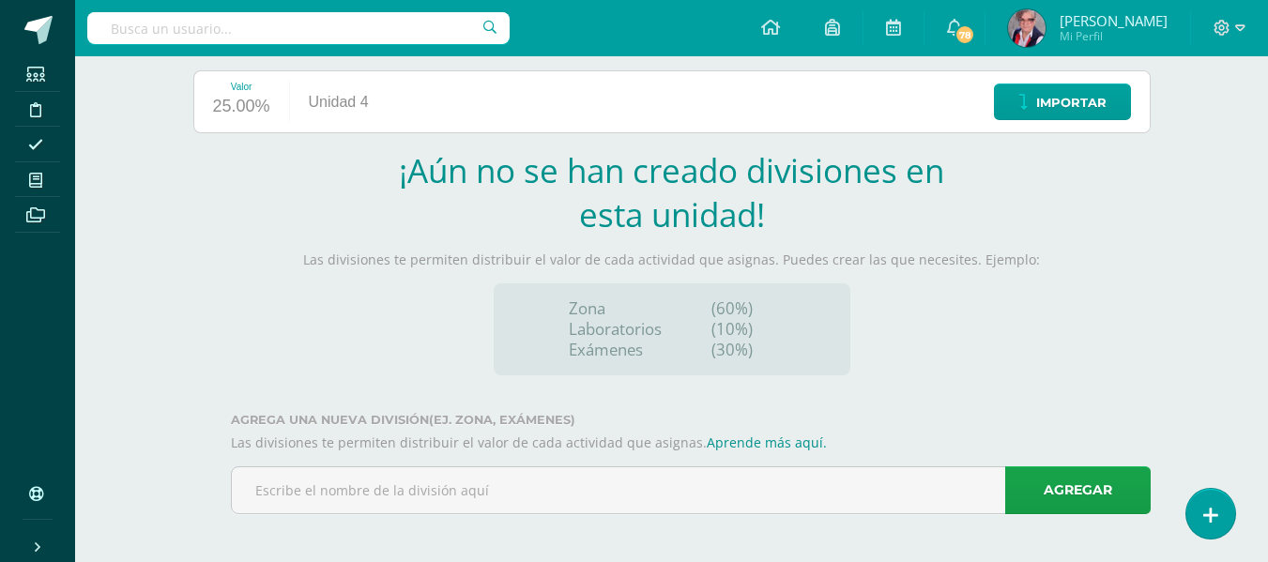
scroll to position [233, 0]
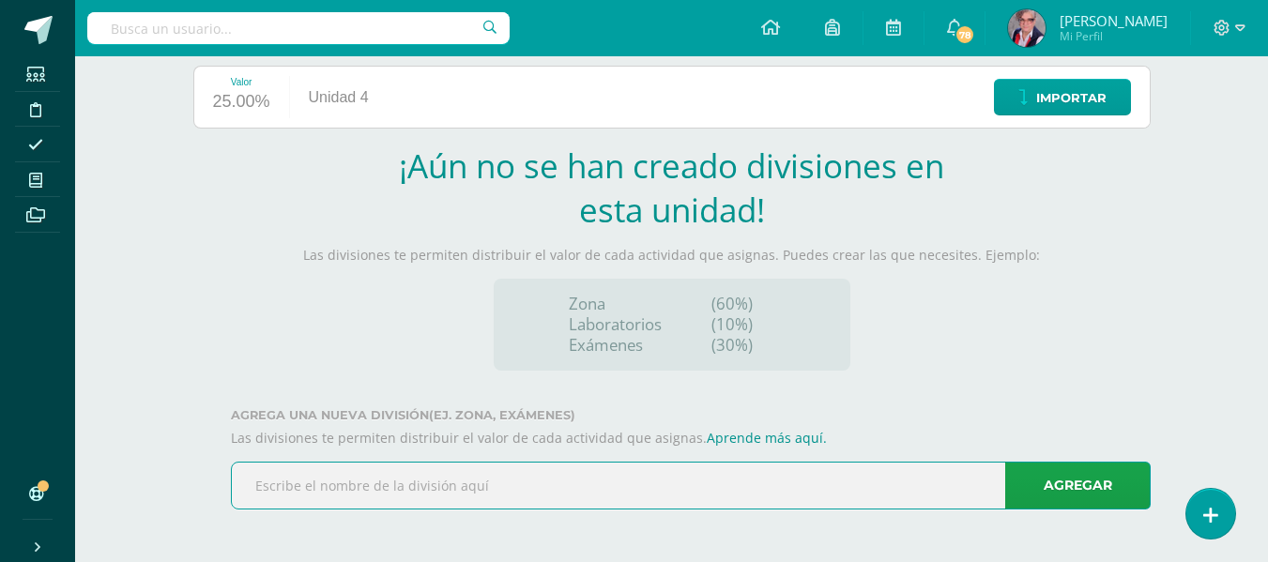
click at [264, 496] on input "text" at bounding box center [691, 486] width 918 height 46
type input "zona 70%"
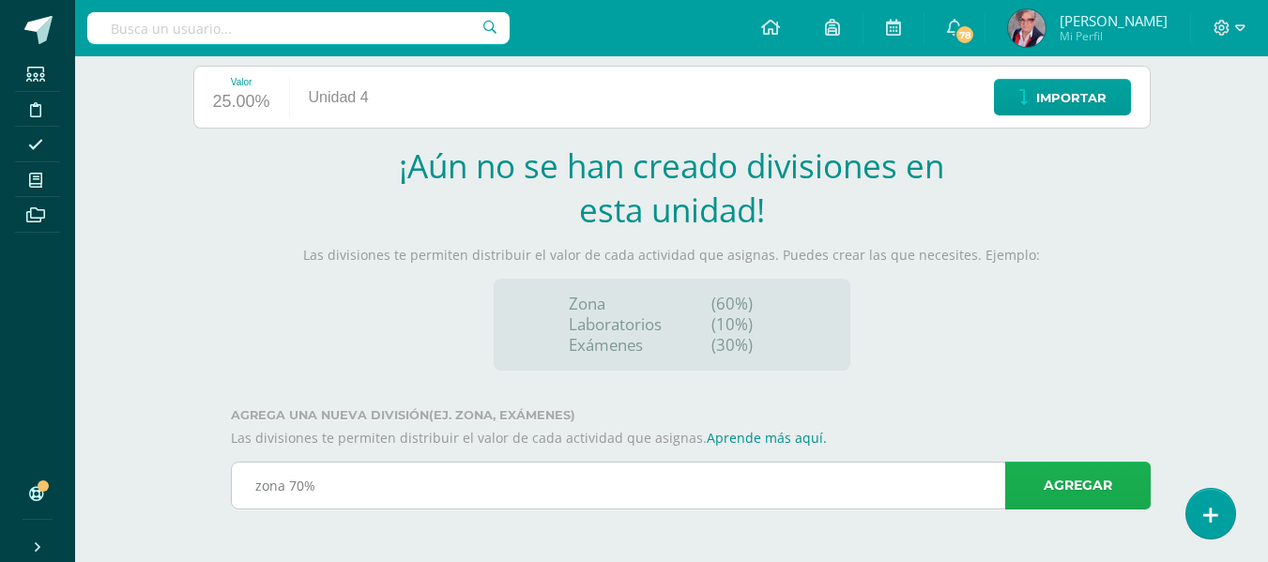
click at [1088, 480] on link "Agregar" at bounding box center [1077, 486] width 145 height 48
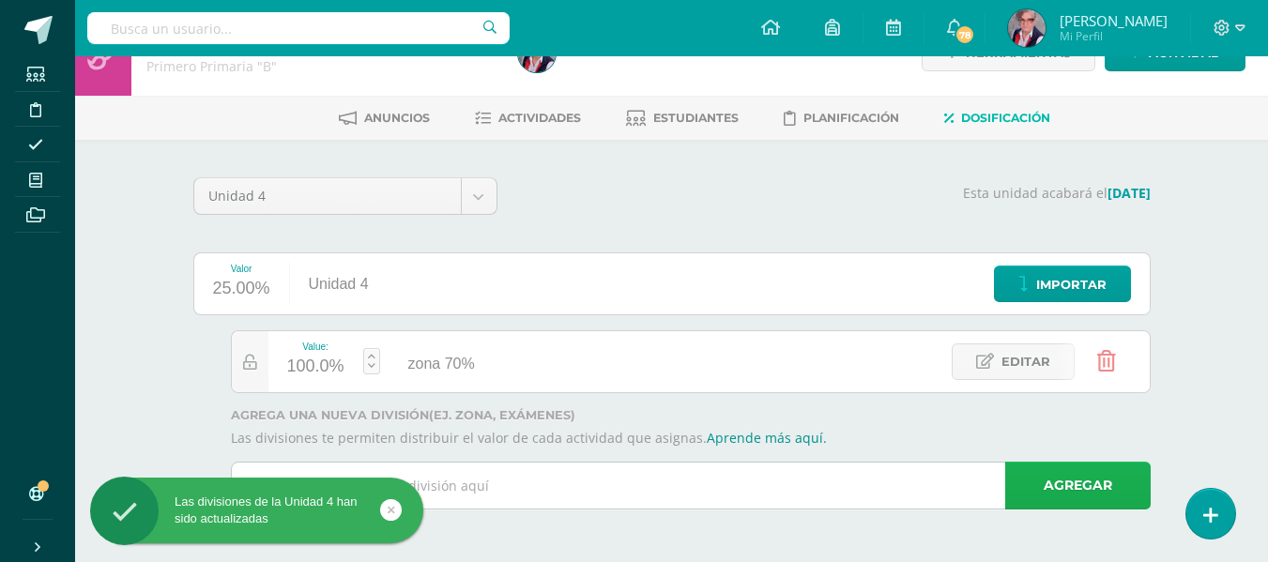
scroll to position [46, 0]
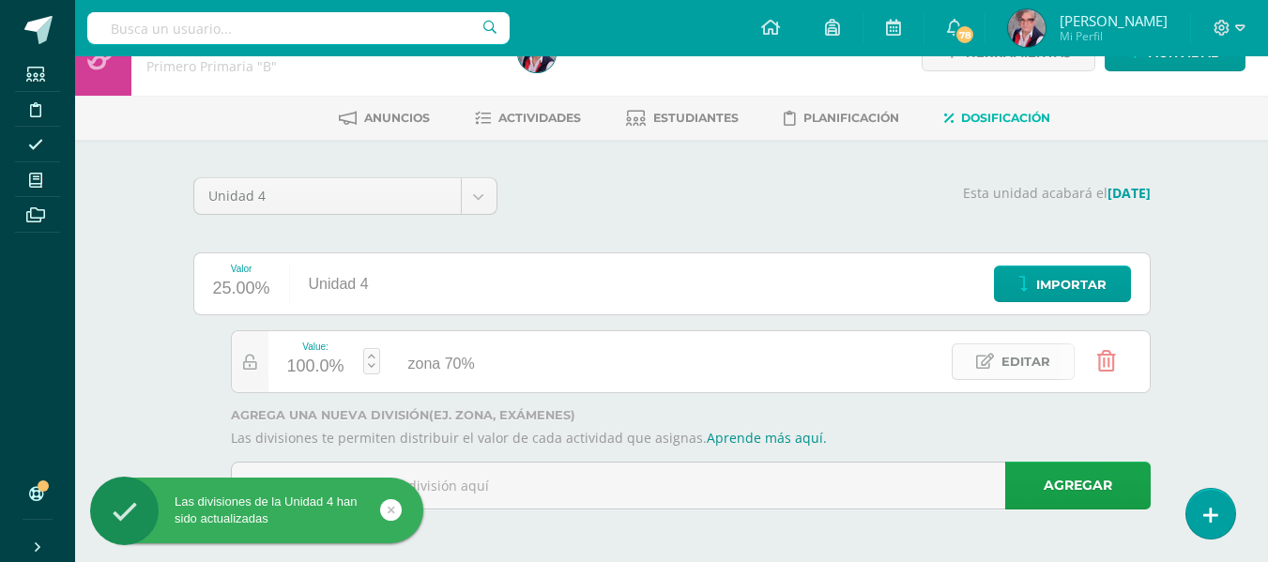
click at [1000, 358] on link "Editar" at bounding box center [1012, 361] width 123 height 37
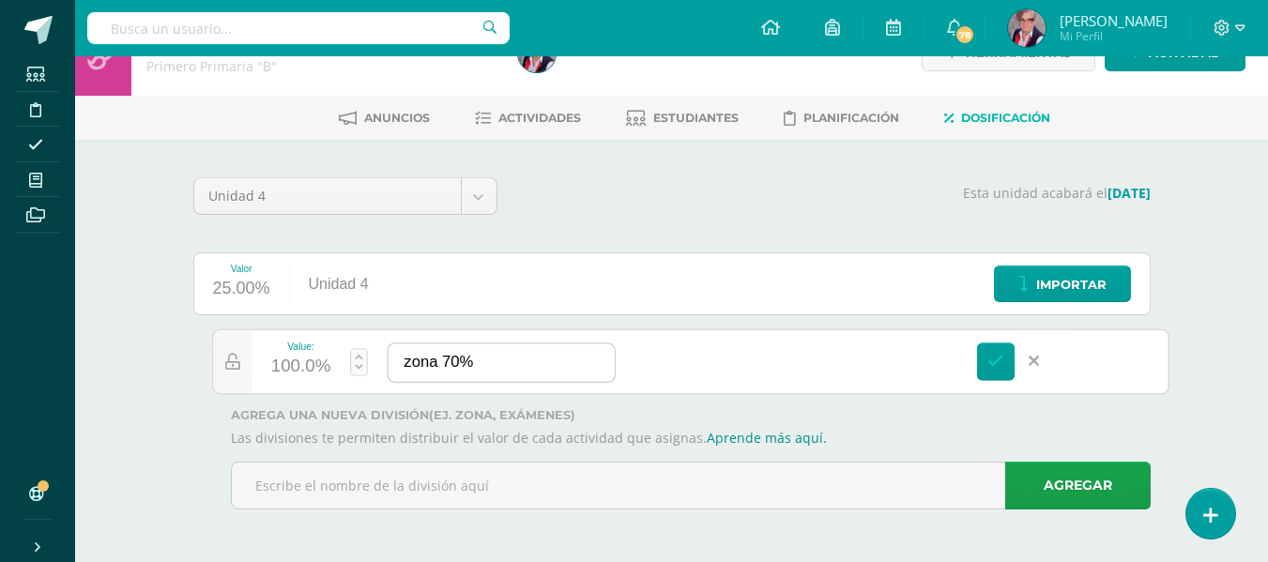
click at [500, 367] on input "zona 70%" at bounding box center [501, 362] width 226 height 38
type input "zona 70% examen30%"
click at [992, 363] on icon at bounding box center [995, 361] width 17 height 17
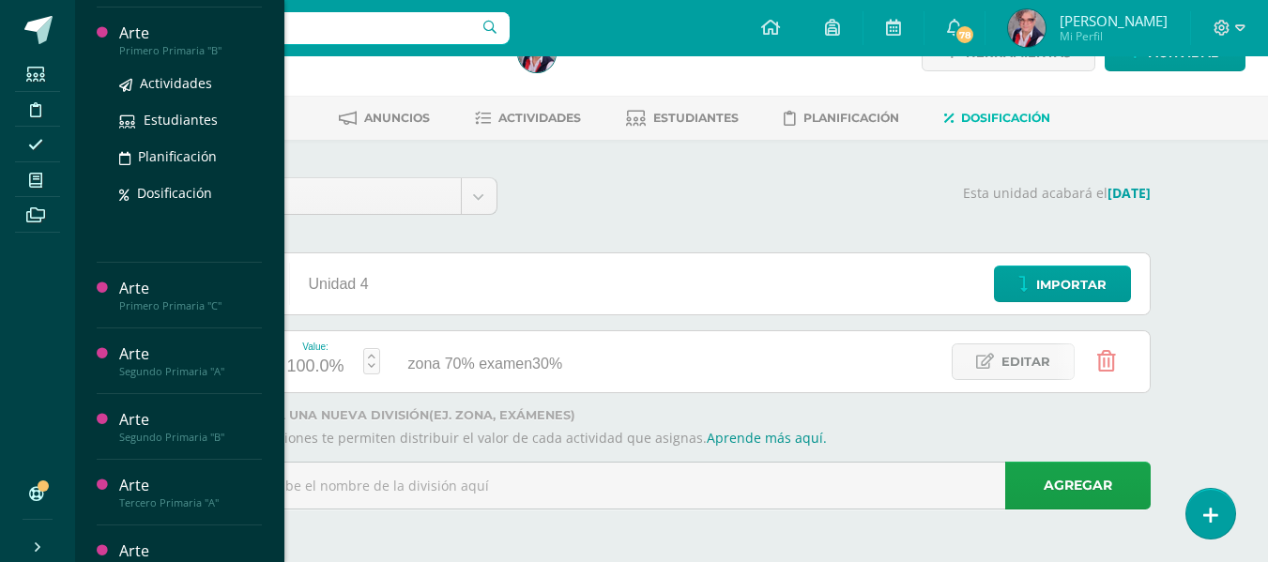
scroll to position [281, 0]
click at [172, 190] on span "Dosificación" at bounding box center [174, 194] width 75 height 18
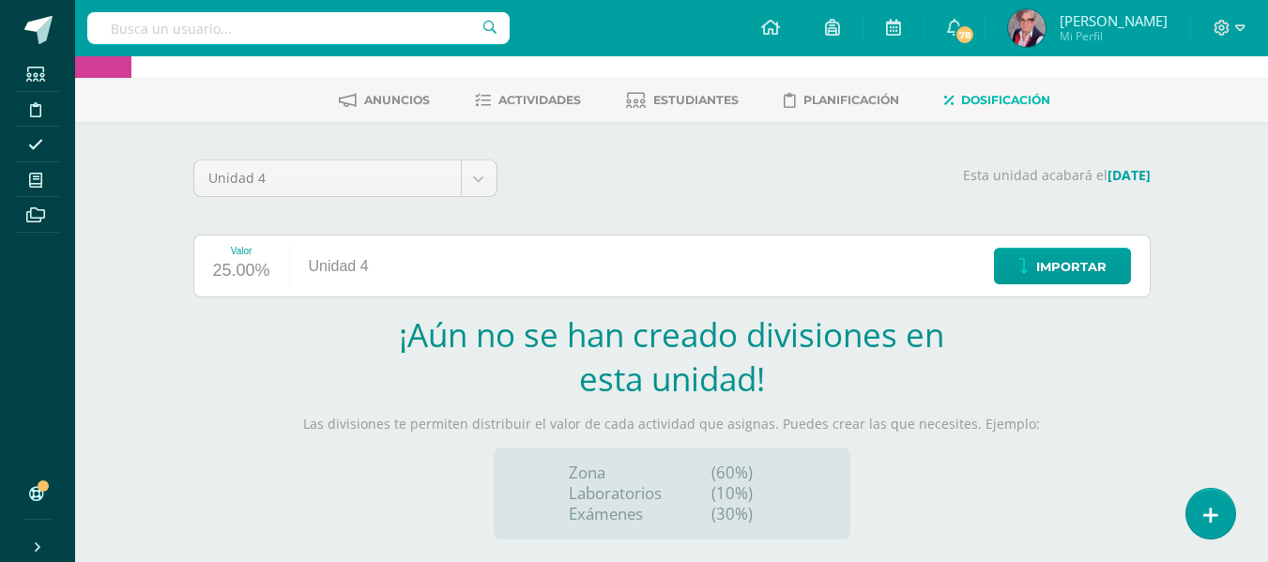
scroll to position [233, 0]
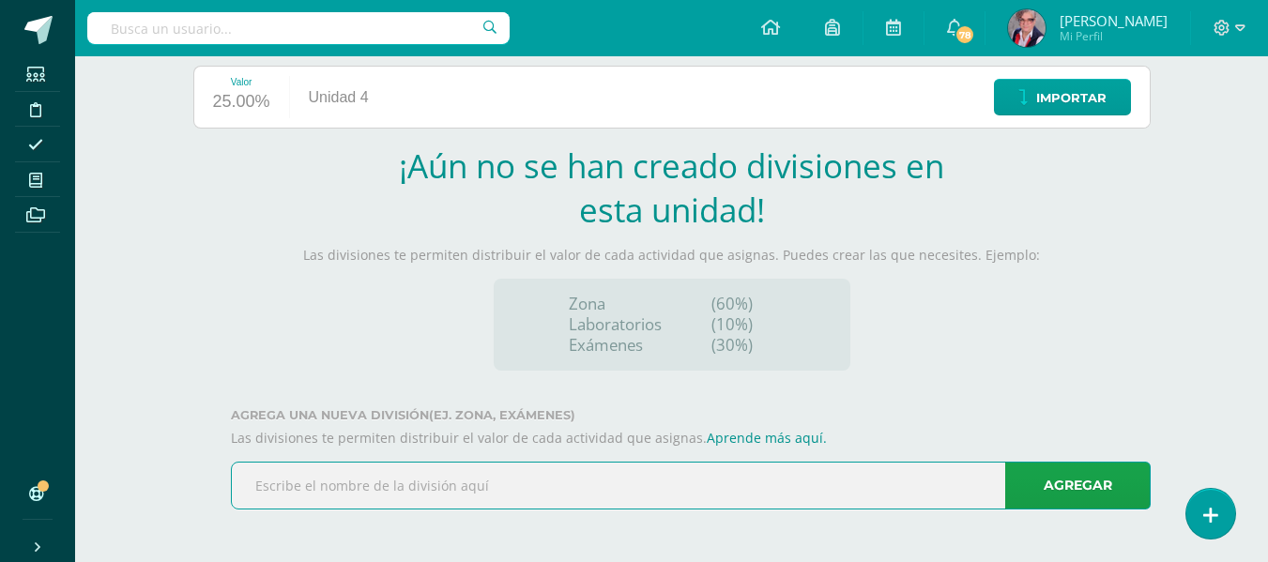
click at [279, 486] on input "text" at bounding box center [691, 486] width 918 height 46
type input "zona 70% examen 30%"
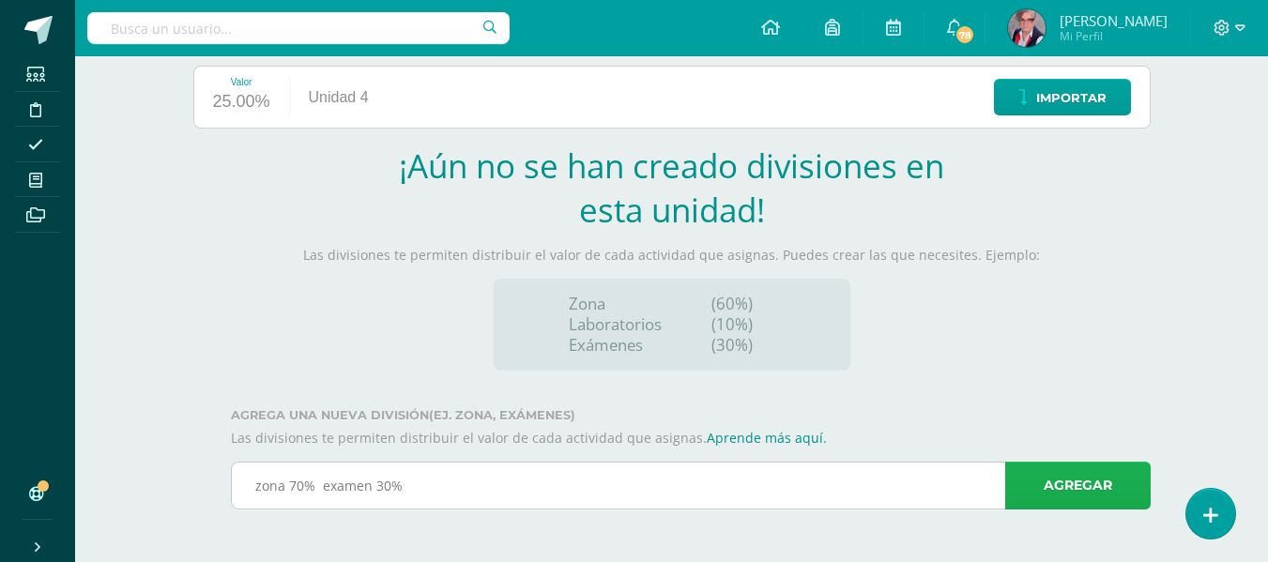
click at [1073, 480] on link "Agregar" at bounding box center [1077, 486] width 145 height 48
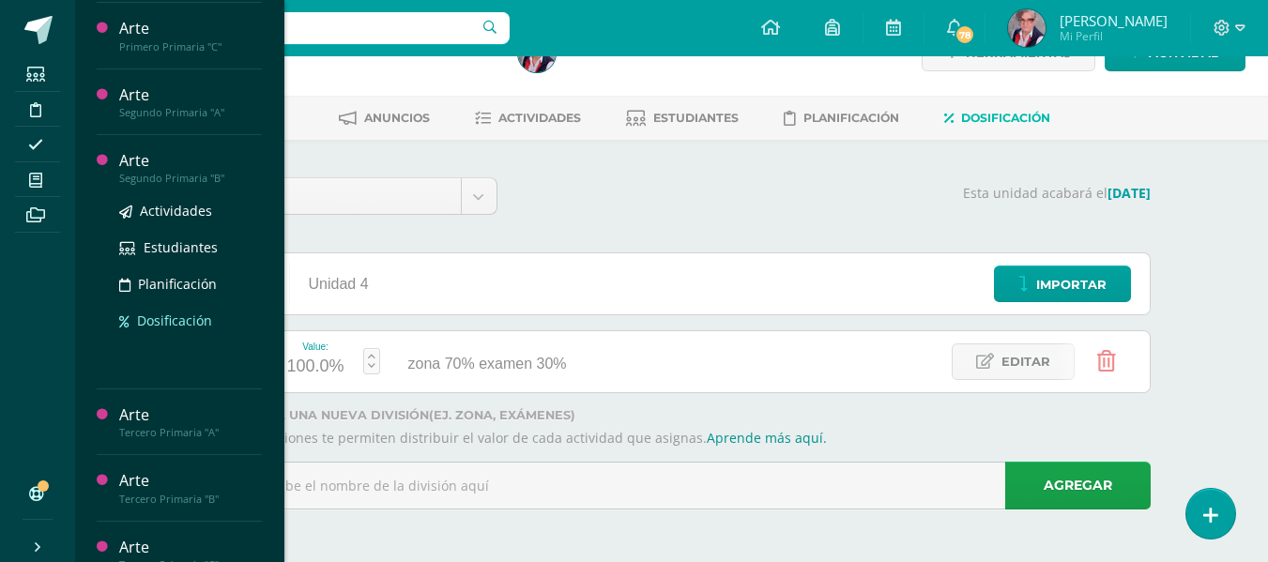
scroll to position [281, 0]
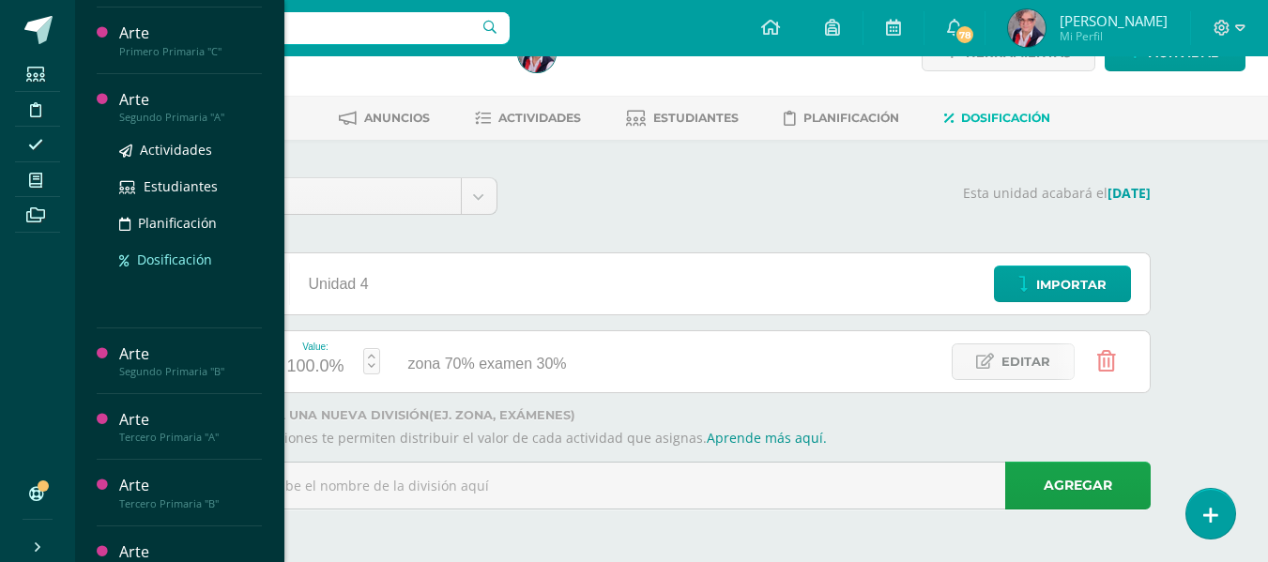
click at [164, 257] on span "Dosificación" at bounding box center [174, 260] width 75 height 18
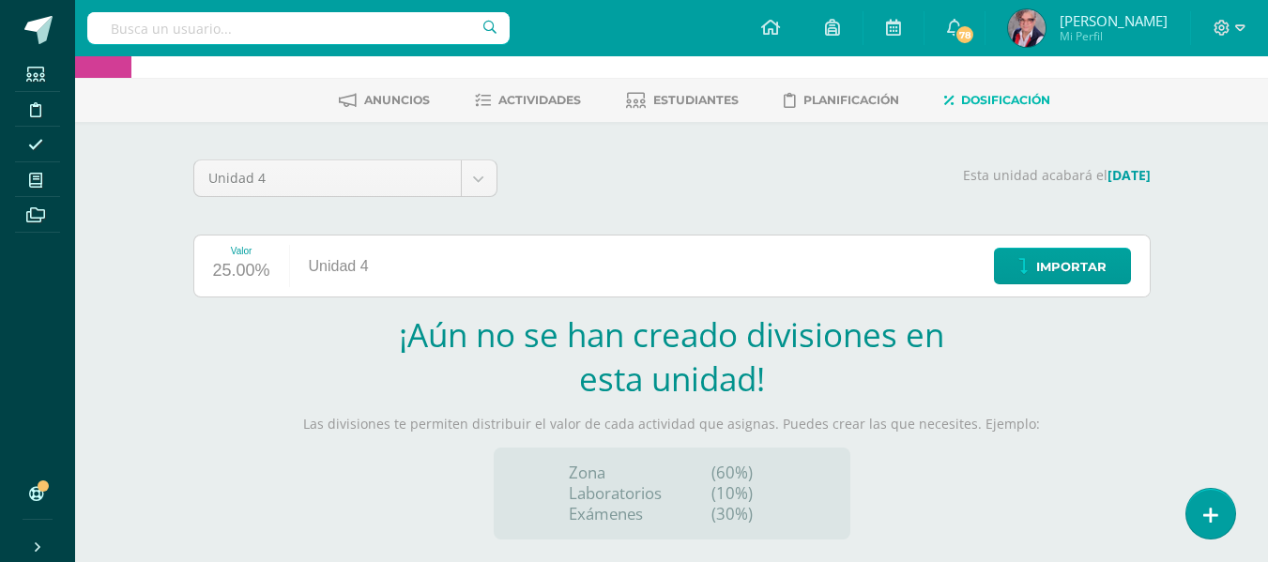
scroll to position [233, 0]
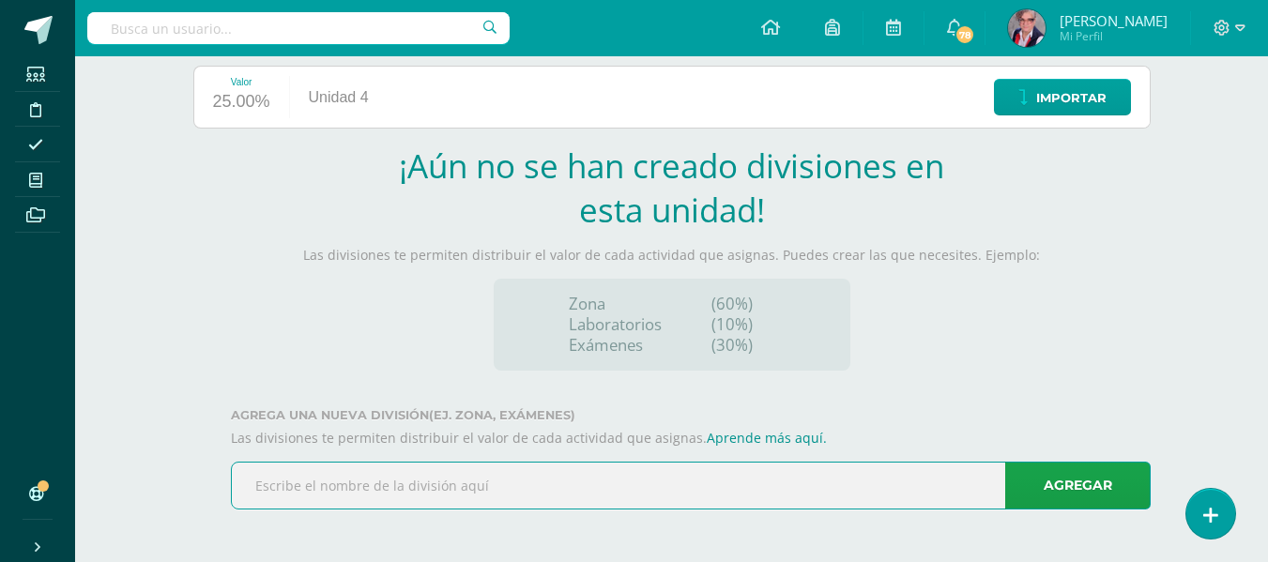
click at [267, 481] on input "text" at bounding box center [691, 486] width 918 height 46
type input "zona 70 % examen 30%"
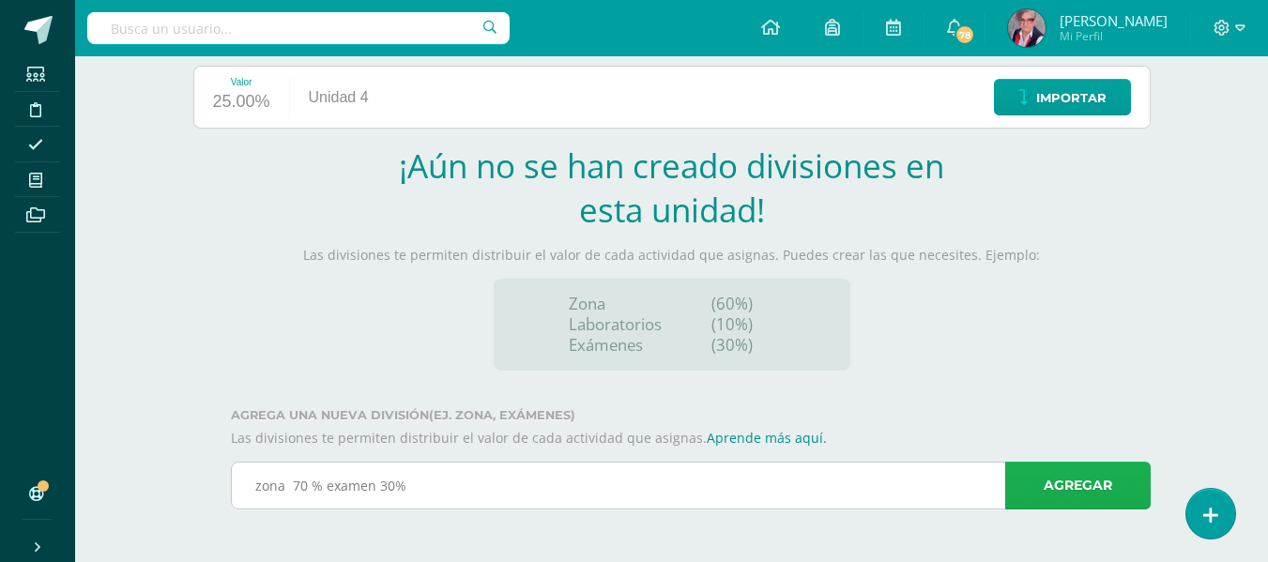
click at [1065, 480] on link "Agregar" at bounding box center [1077, 486] width 145 height 48
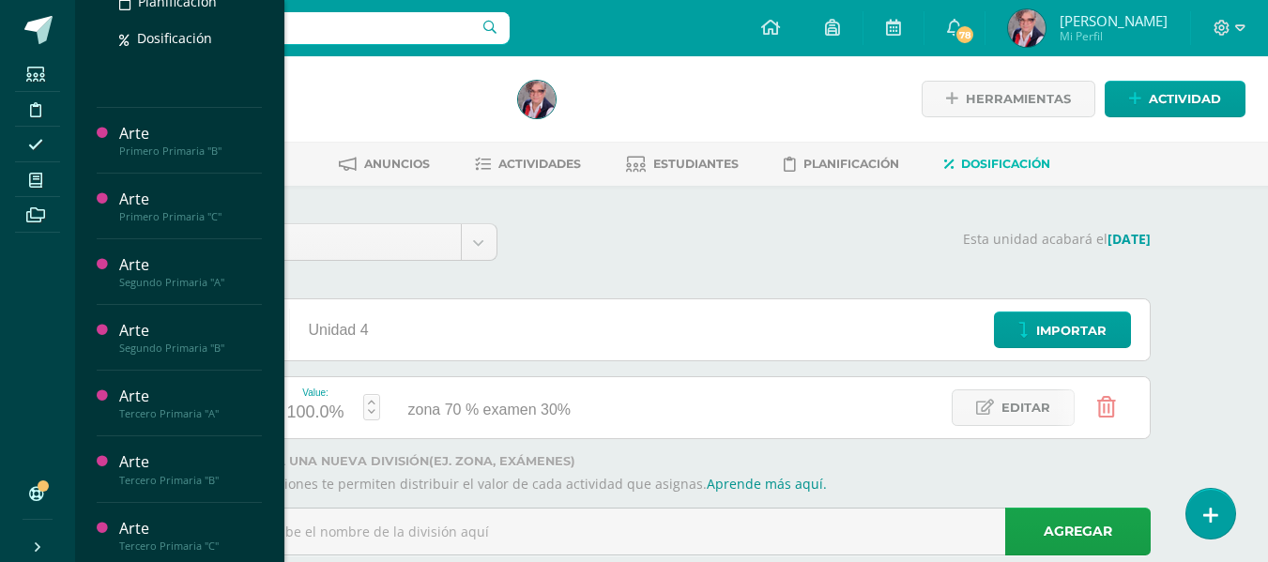
scroll to position [315, 0]
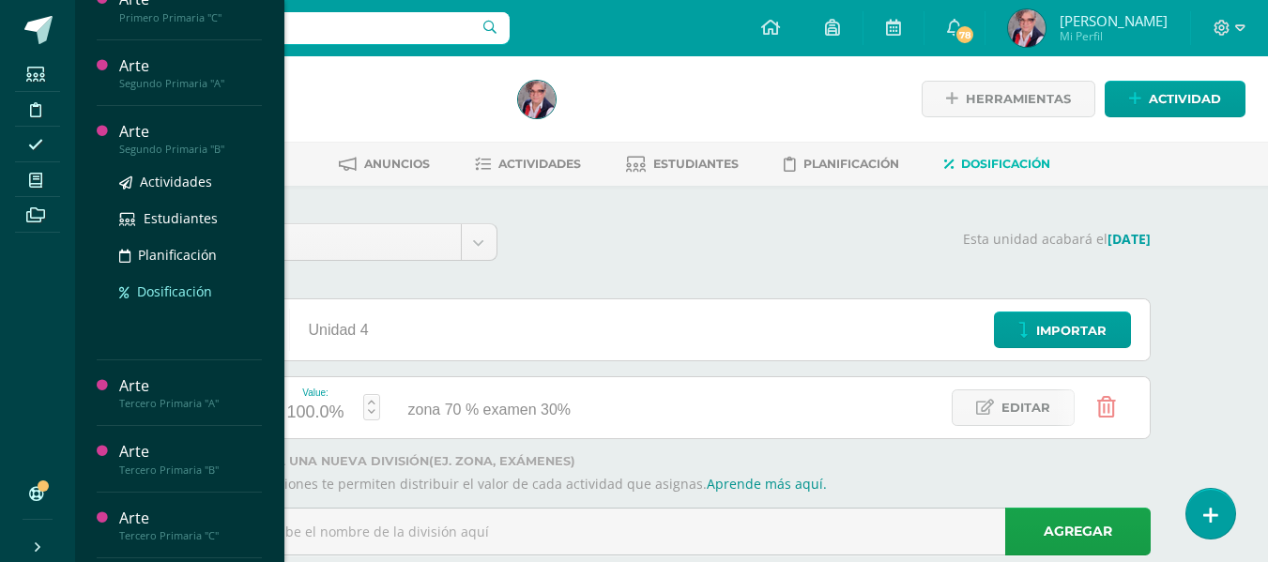
click at [169, 288] on span "Dosificación" at bounding box center [174, 291] width 75 height 18
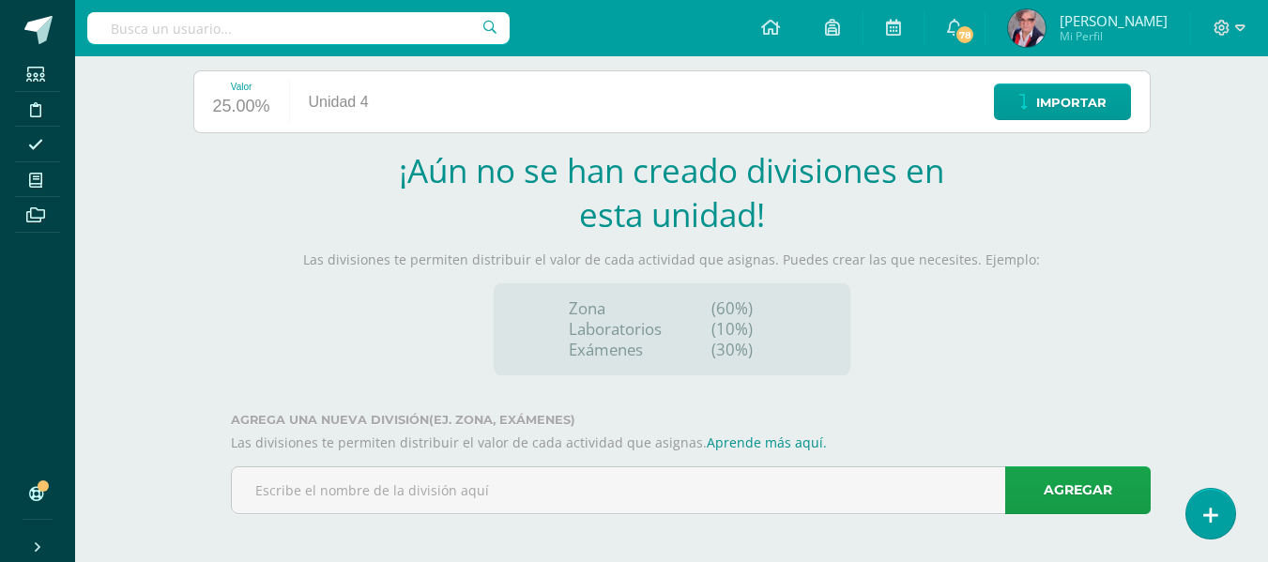
scroll to position [233, 0]
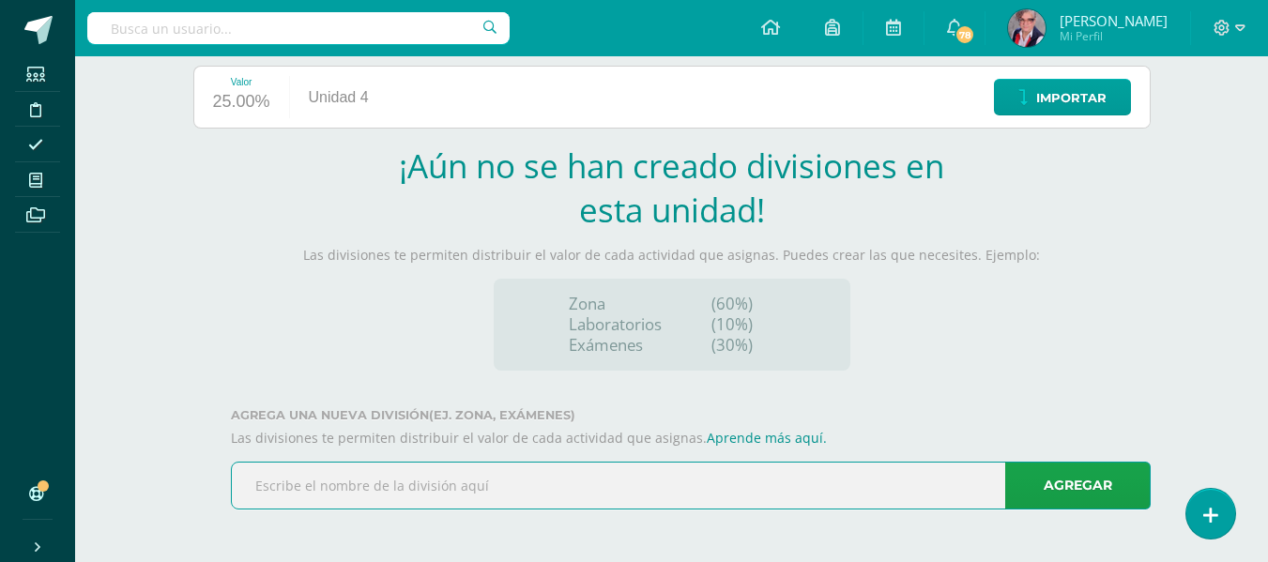
click at [257, 486] on input "text" at bounding box center [691, 486] width 918 height 46
type input "zona 70% examen 30%"
click at [1063, 482] on link "Agregar" at bounding box center [1077, 486] width 145 height 48
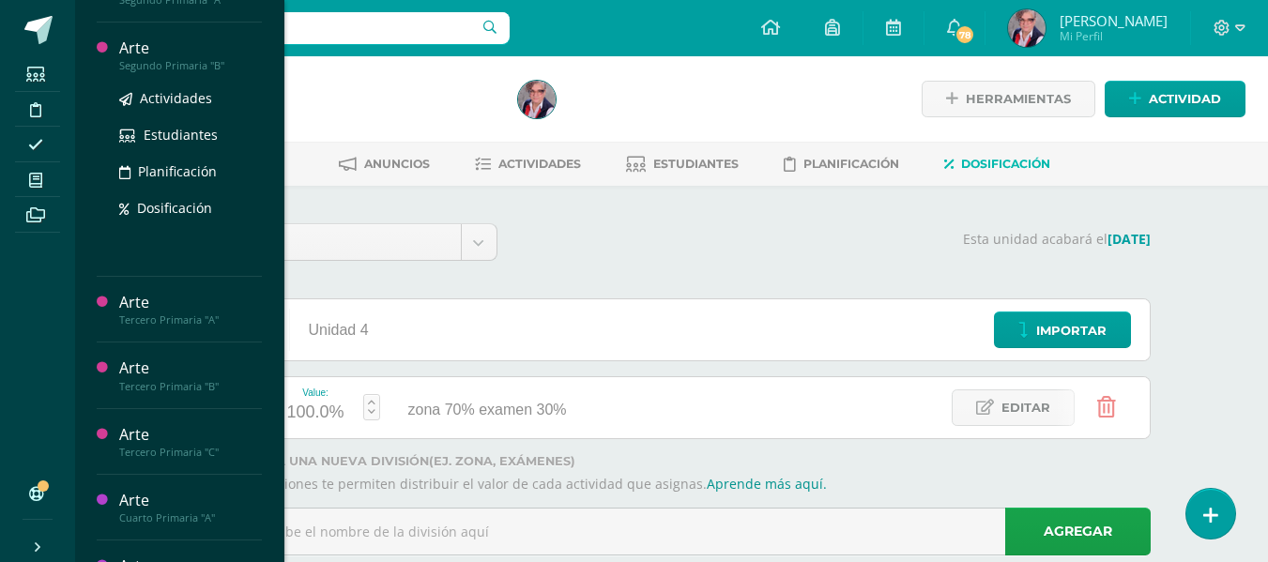
scroll to position [469, 0]
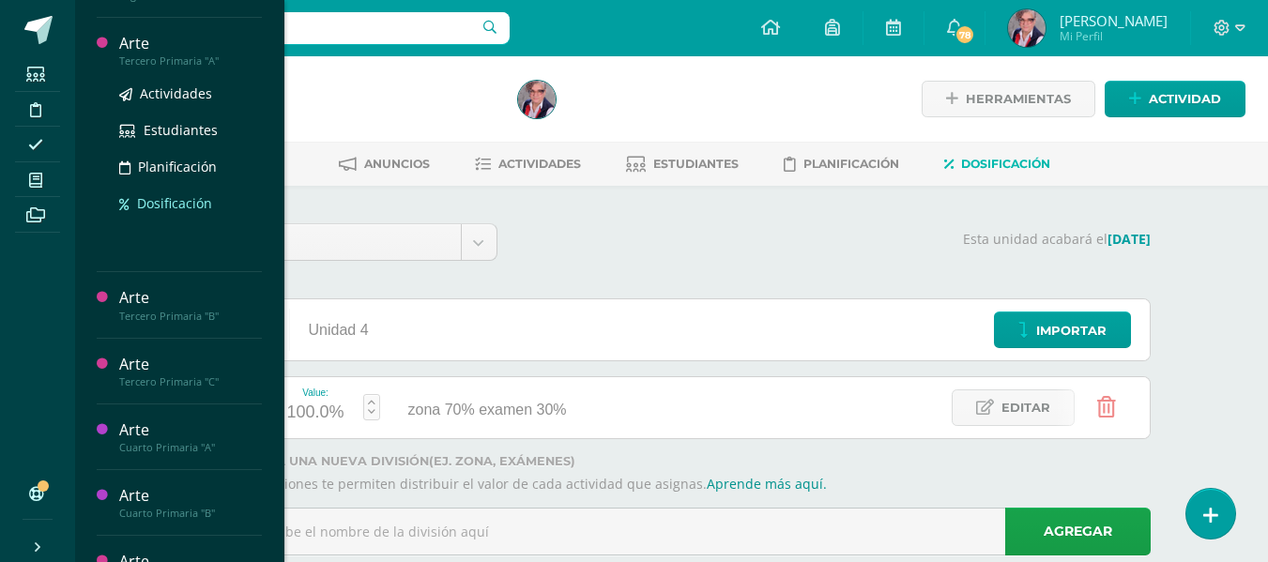
click at [167, 203] on span "Dosificación" at bounding box center [174, 203] width 75 height 18
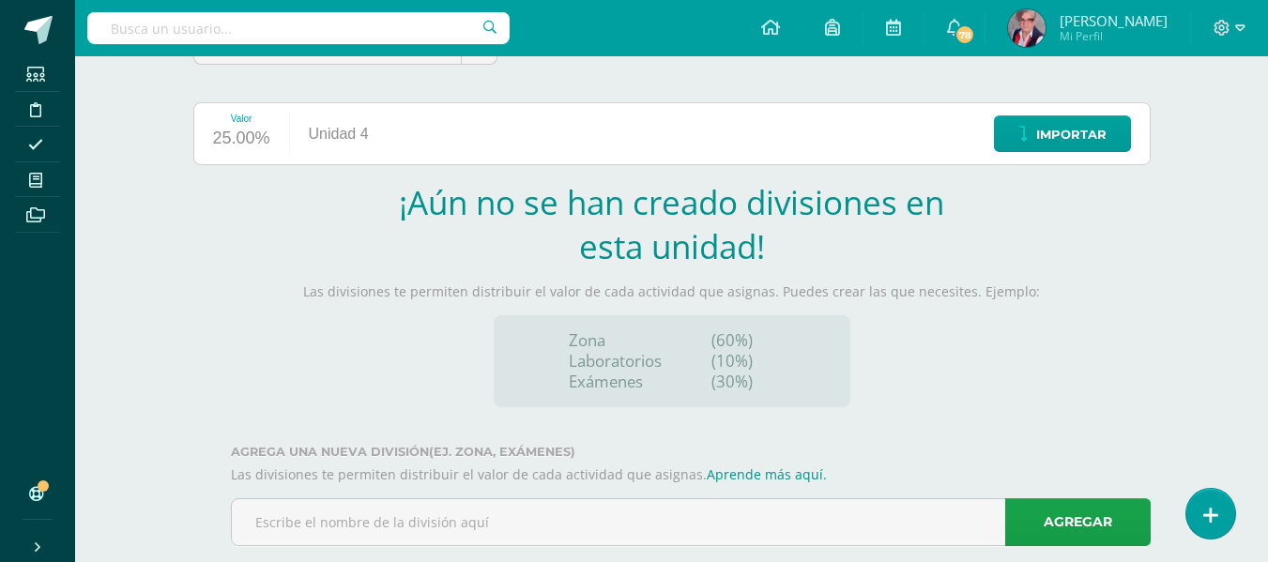
scroll to position [233, 0]
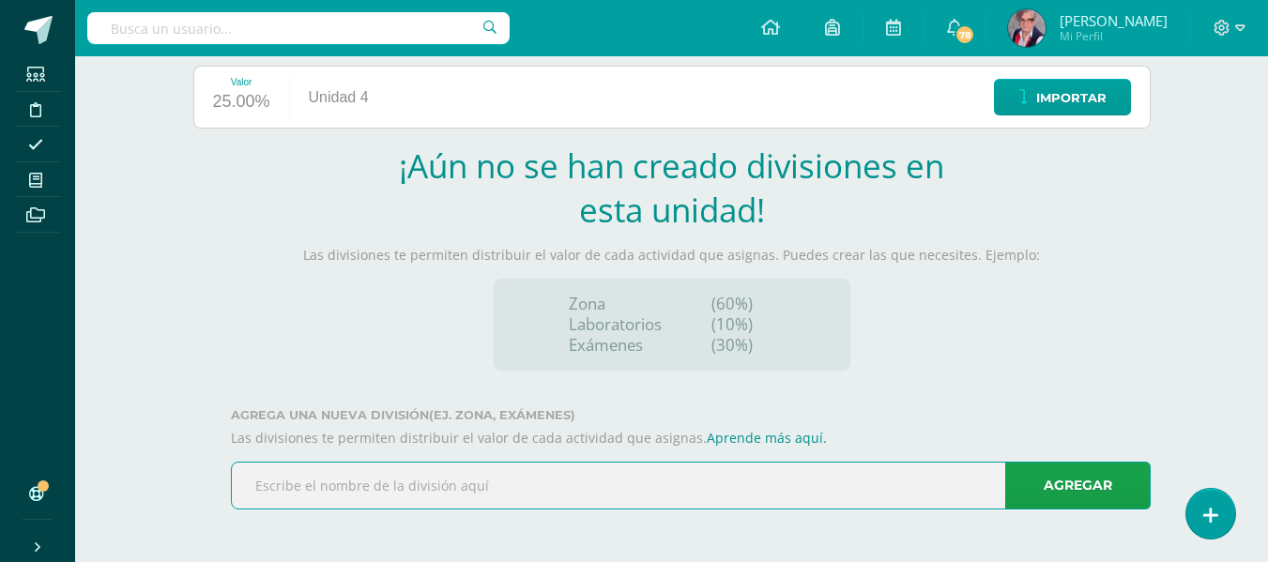
click at [251, 485] on input "text" at bounding box center [691, 486] width 918 height 46
type input "7"
type input "zona 70% examen 30%"
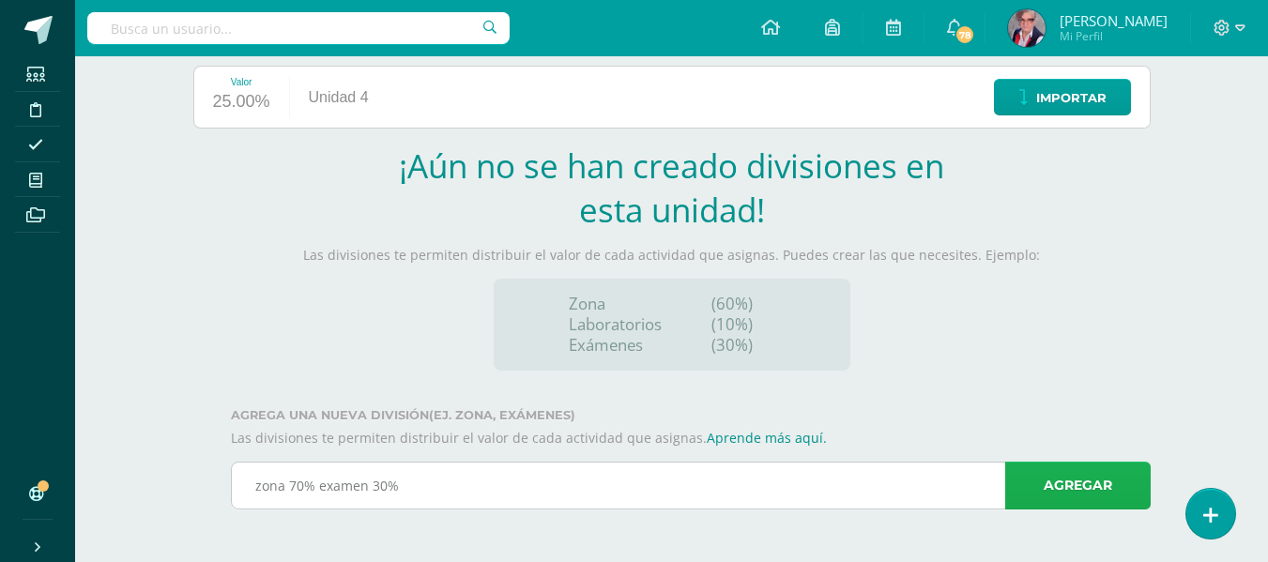
click at [1072, 481] on link "Agregar" at bounding box center [1077, 486] width 145 height 48
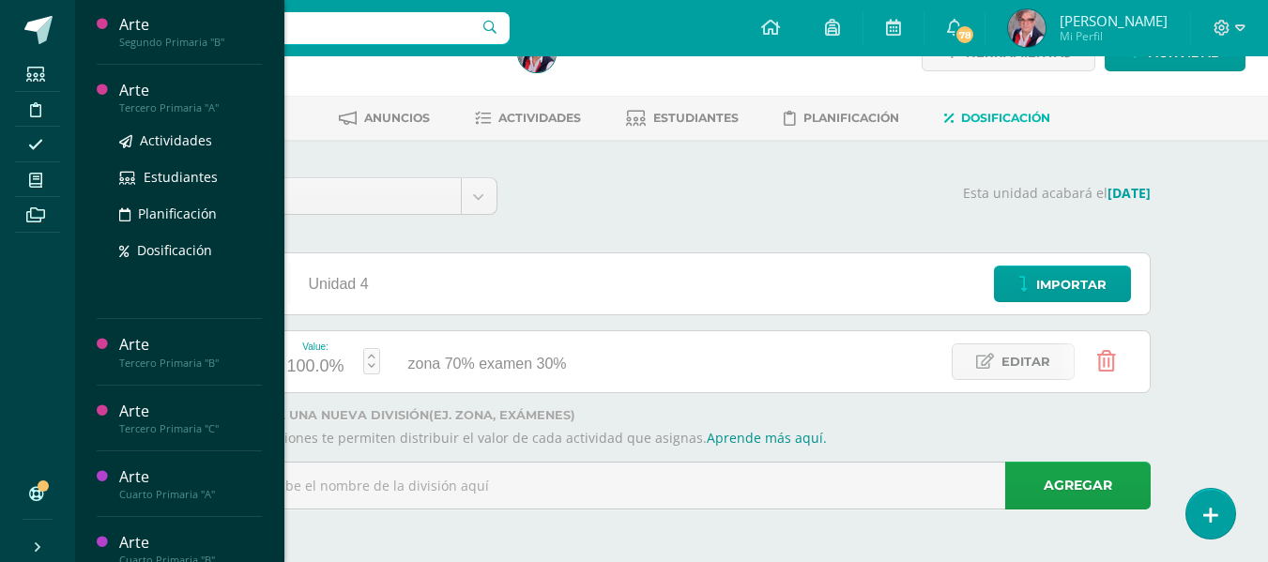
scroll to position [469, 0]
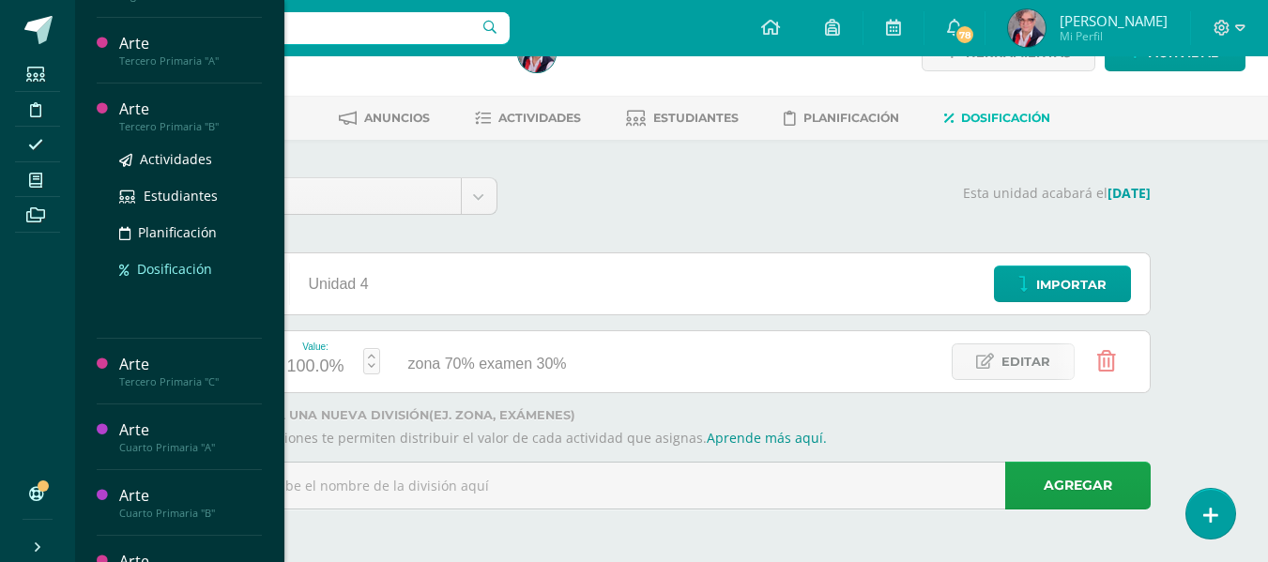
click at [171, 267] on span "Dosificación" at bounding box center [174, 269] width 75 height 18
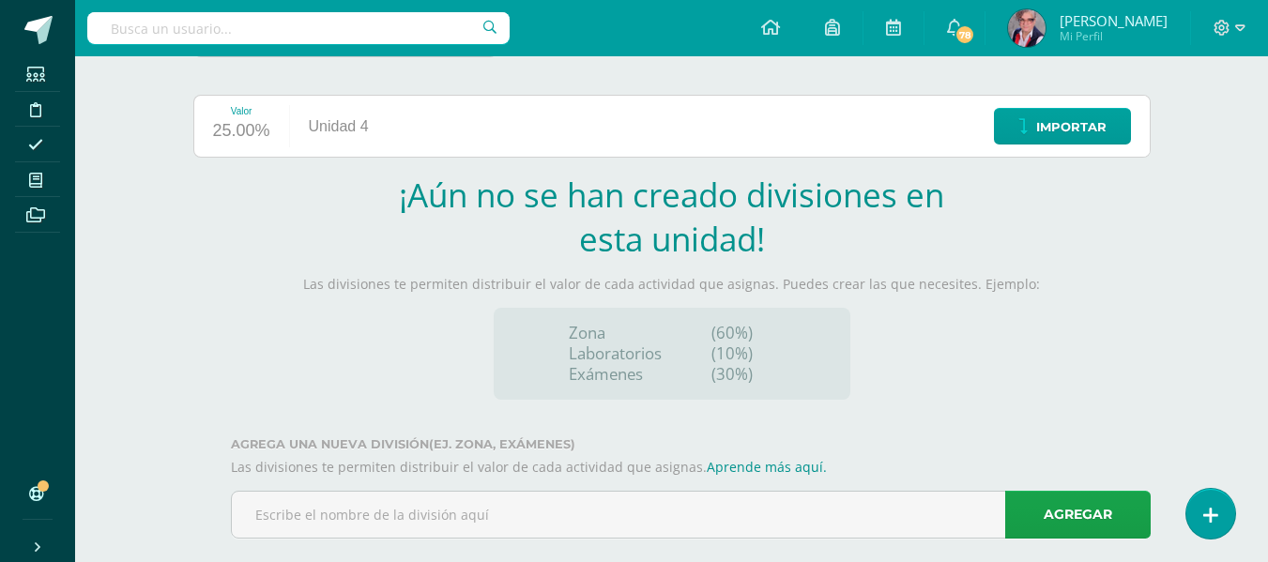
scroll to position [233, 0]
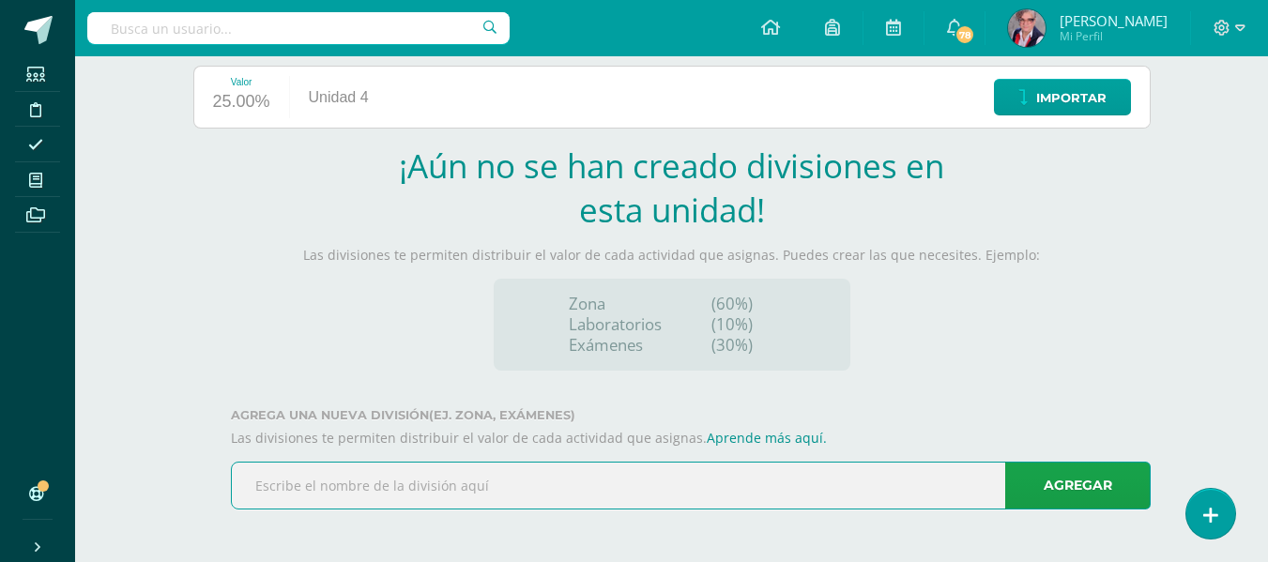
click at [263, 482] on input "text" at bounding box center [691, 486] width 918 height 46
type input "zona 70% examen 30%"
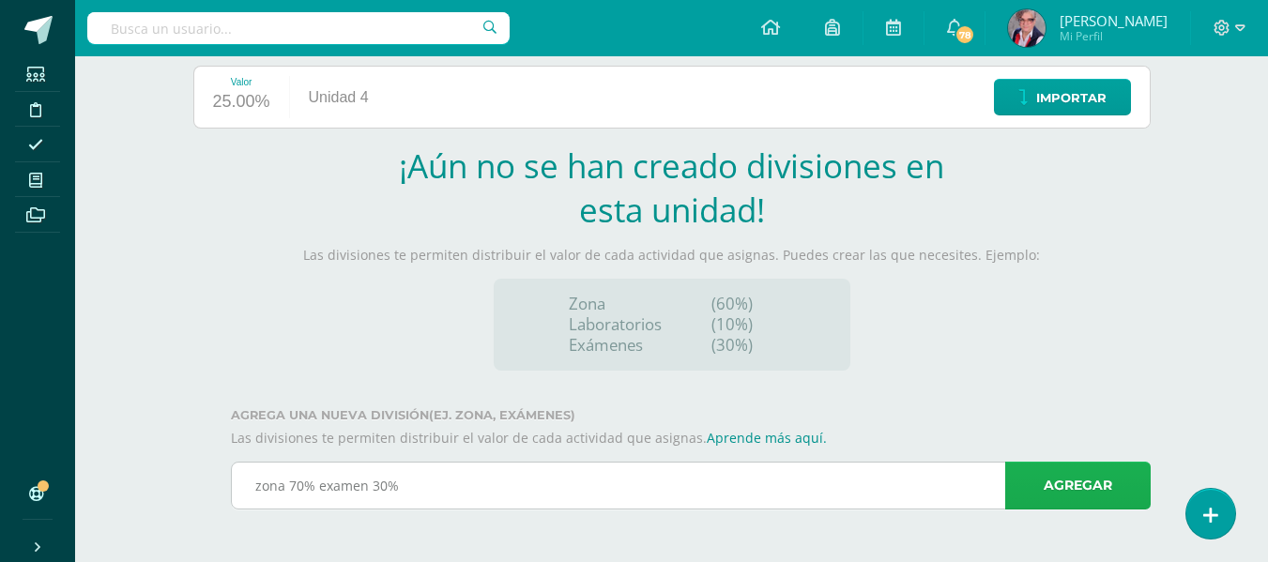
click at [1073, 479] on link "Agregar" at bounding box center [1077, 486] width 145 height 48
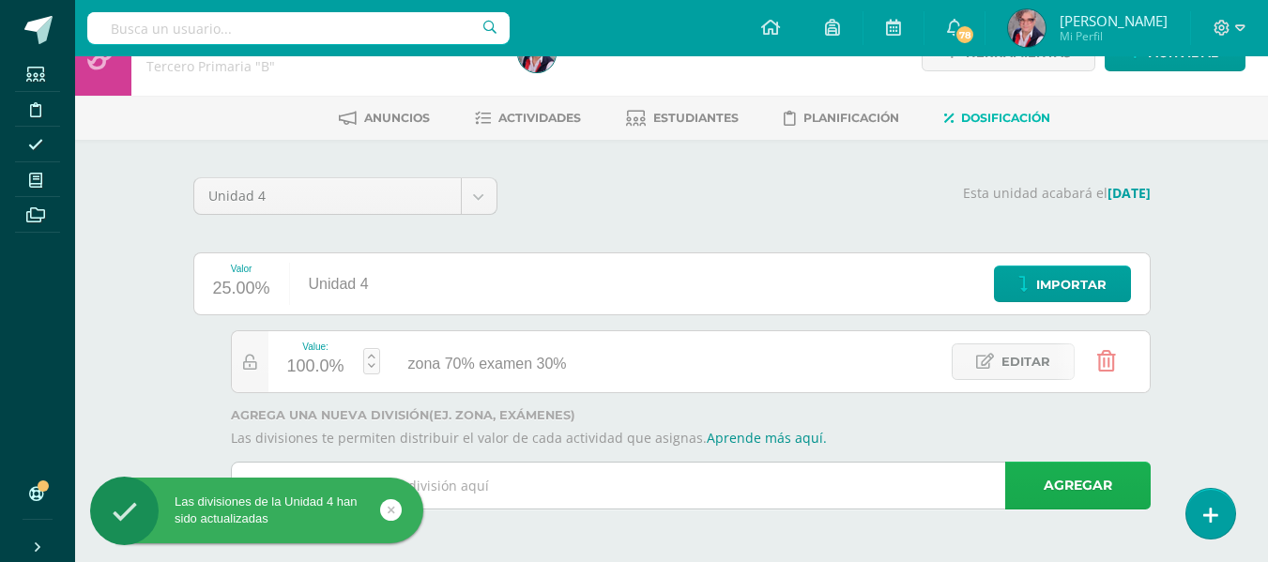
scroll to position [46, 0]
